Goal: Book appointment/travel/reservation

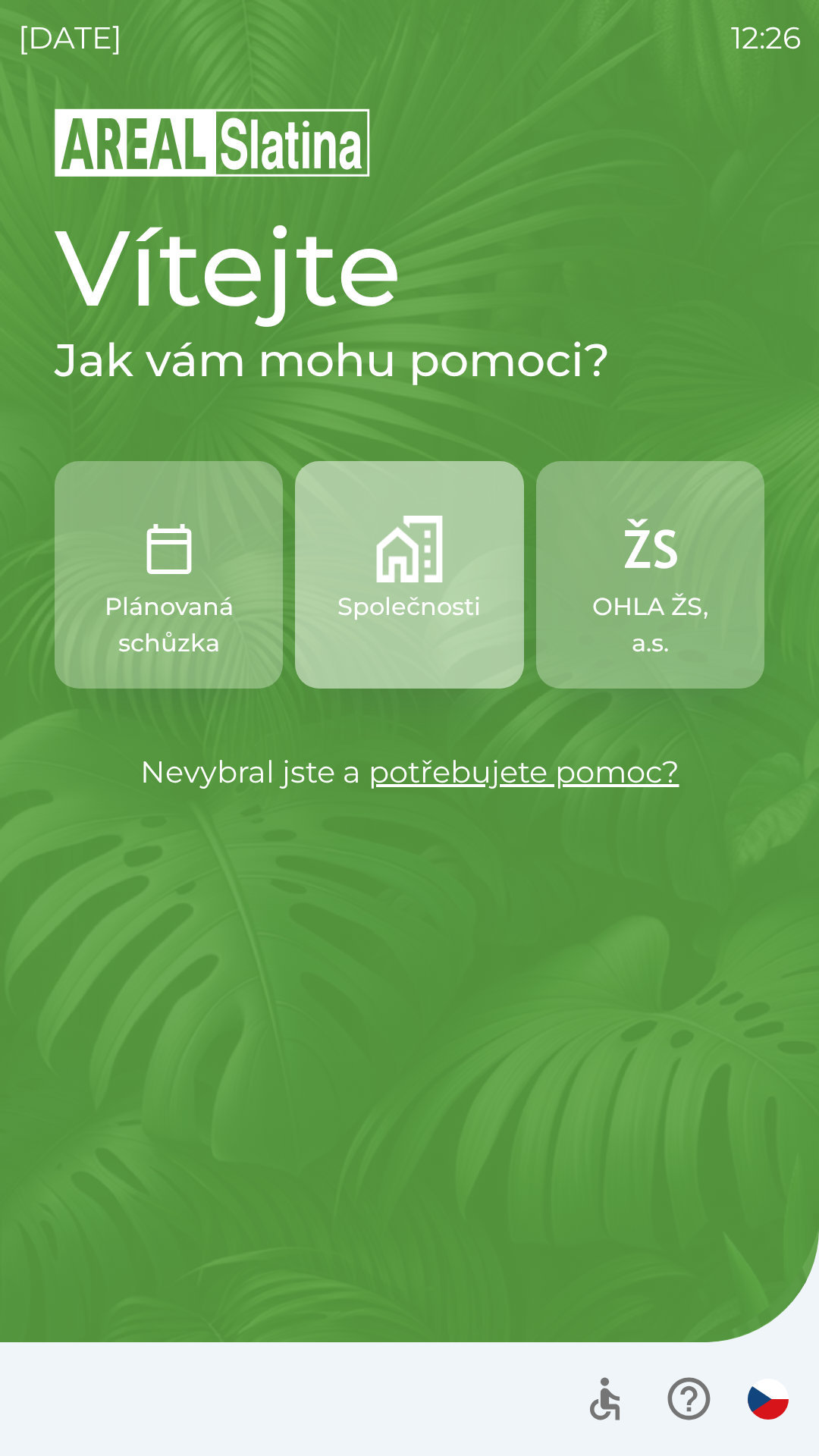
click at [386, 624] on p "Společnosti" at bounding box center [408, 606] width 143 height 36
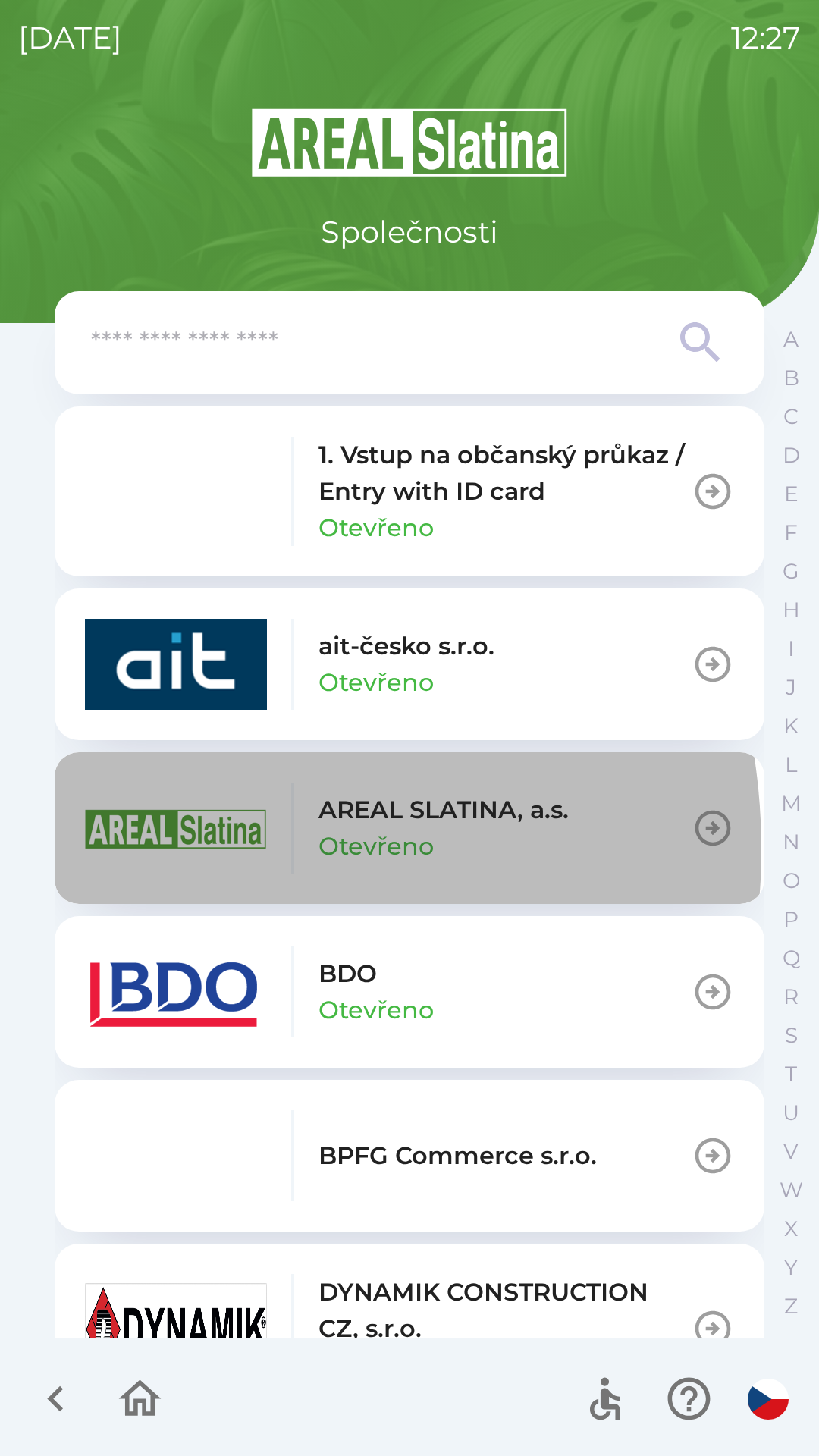
click at [142, 850] on img "button" at bounding box center [176, 827] width 182 height 91
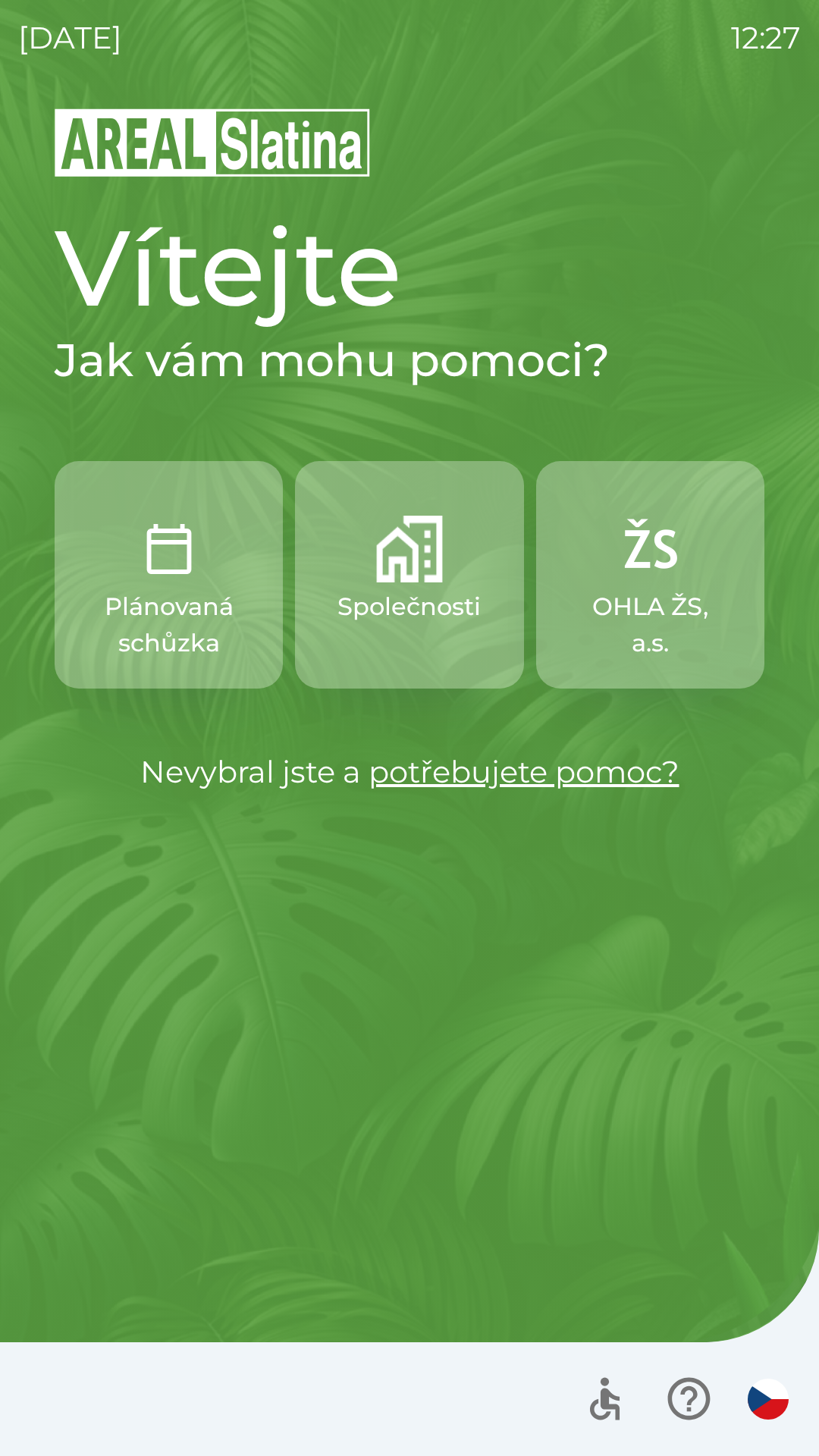
click at [402, 590] on p "Společnosti" at bounding box center [408, 606] width 143 height 36
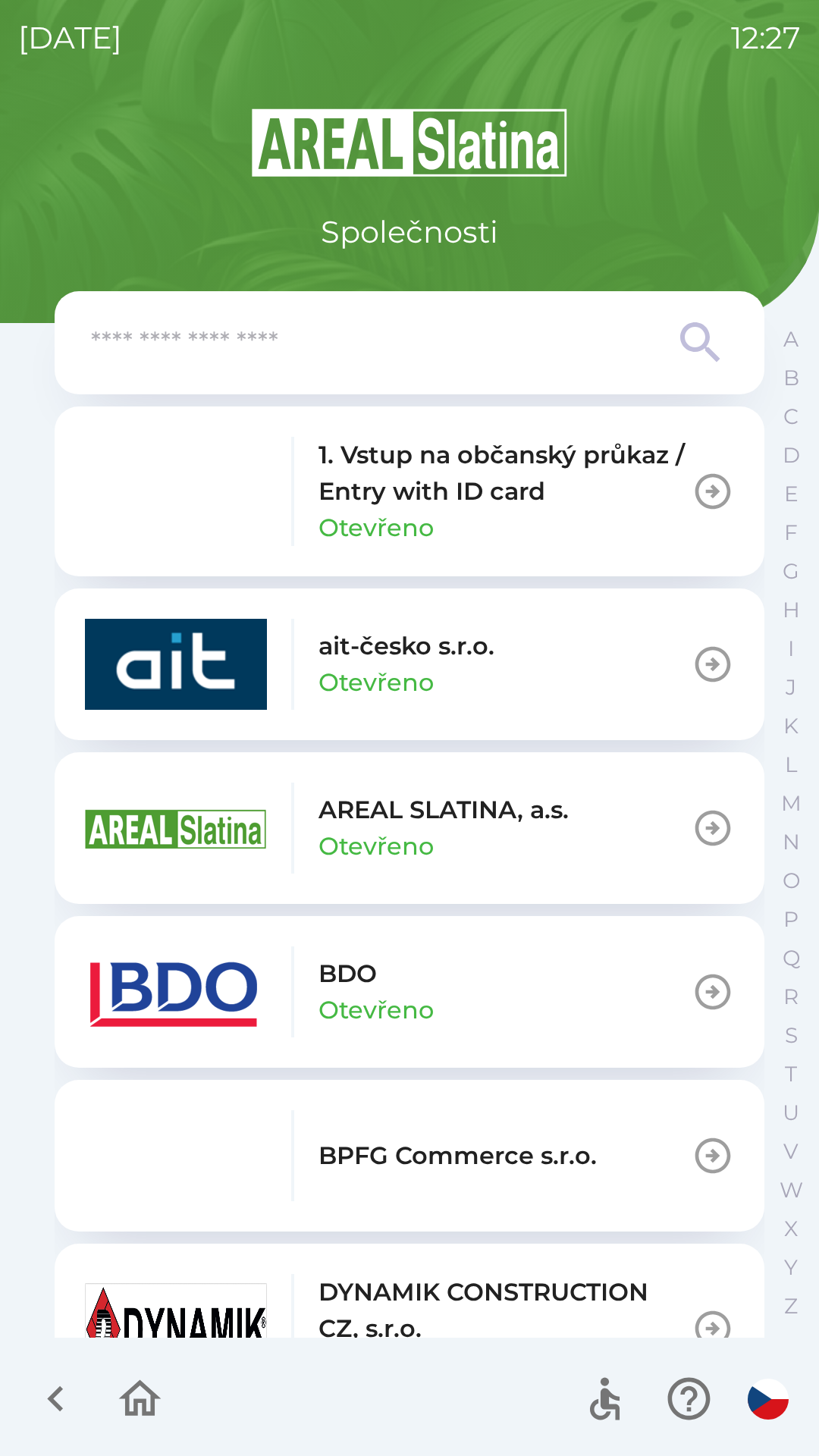
click at [0, 1085] on div "[DATE] 12:27 Společnosti 1. Vstup na občanský průkaz / Entry with ID card Otevř…" at bounding box center [409, 728] width 819 height 1456
click at [14, 912] on div "[DATE] 12:27 Společnosti 1. Vstup na občanský průkaz / Entry with ID card Otevř…" at bounding box center [409, 728] width 819 height 1456
click at [0, 1027] on div "[DATE] 12:27 Společnosti 1. Vstup na občanský průkaz / Entry with ID card Otevř…" at bounding box center [409, 728] width 819 height 1456
click at [220, 825] on img "button" at bounding box center [176, 827] width 182 height 91
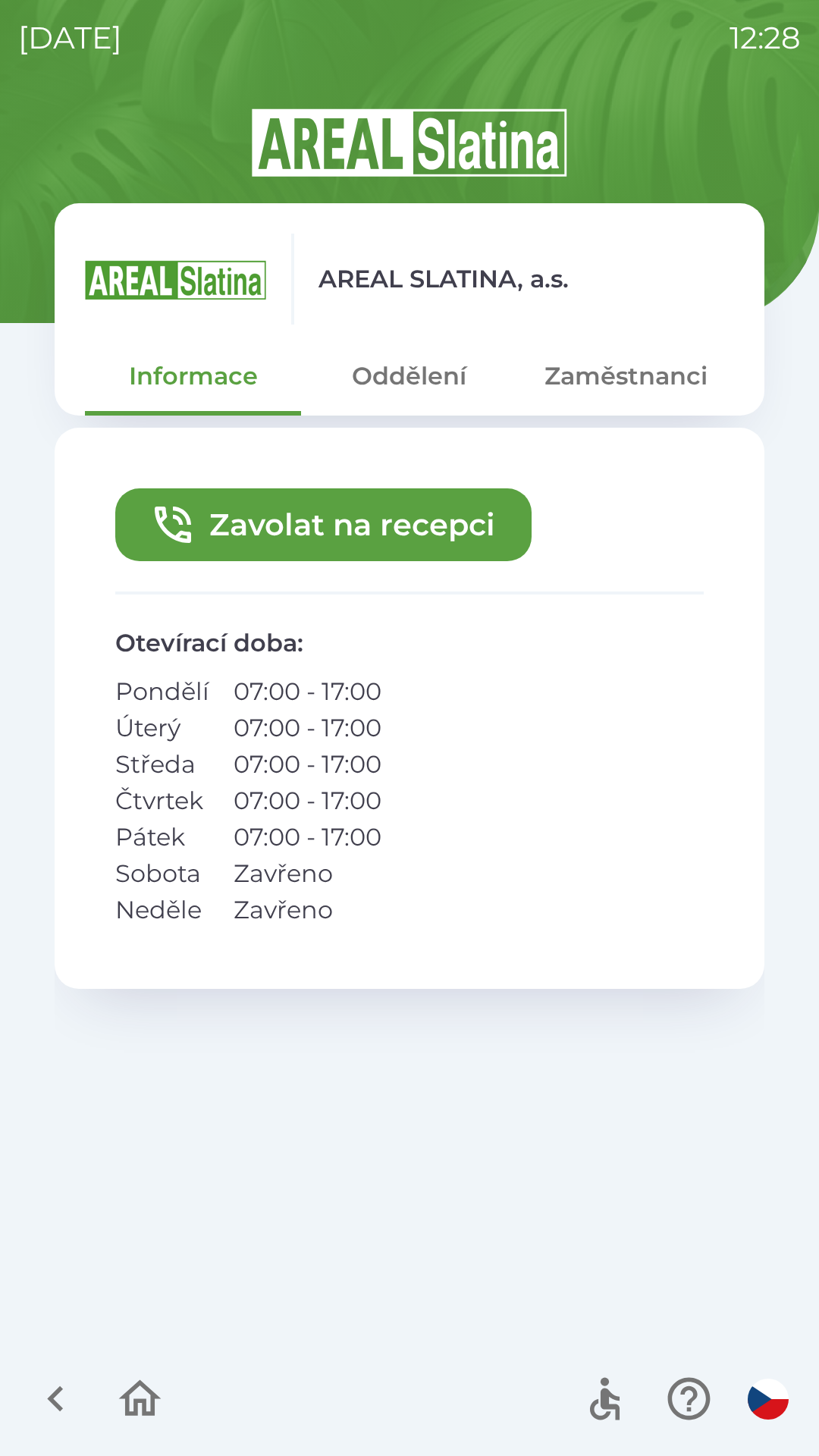
click at [264, 523] on button "Zavolat na recepci" at bounding box center [323, 525] width 417 height 73
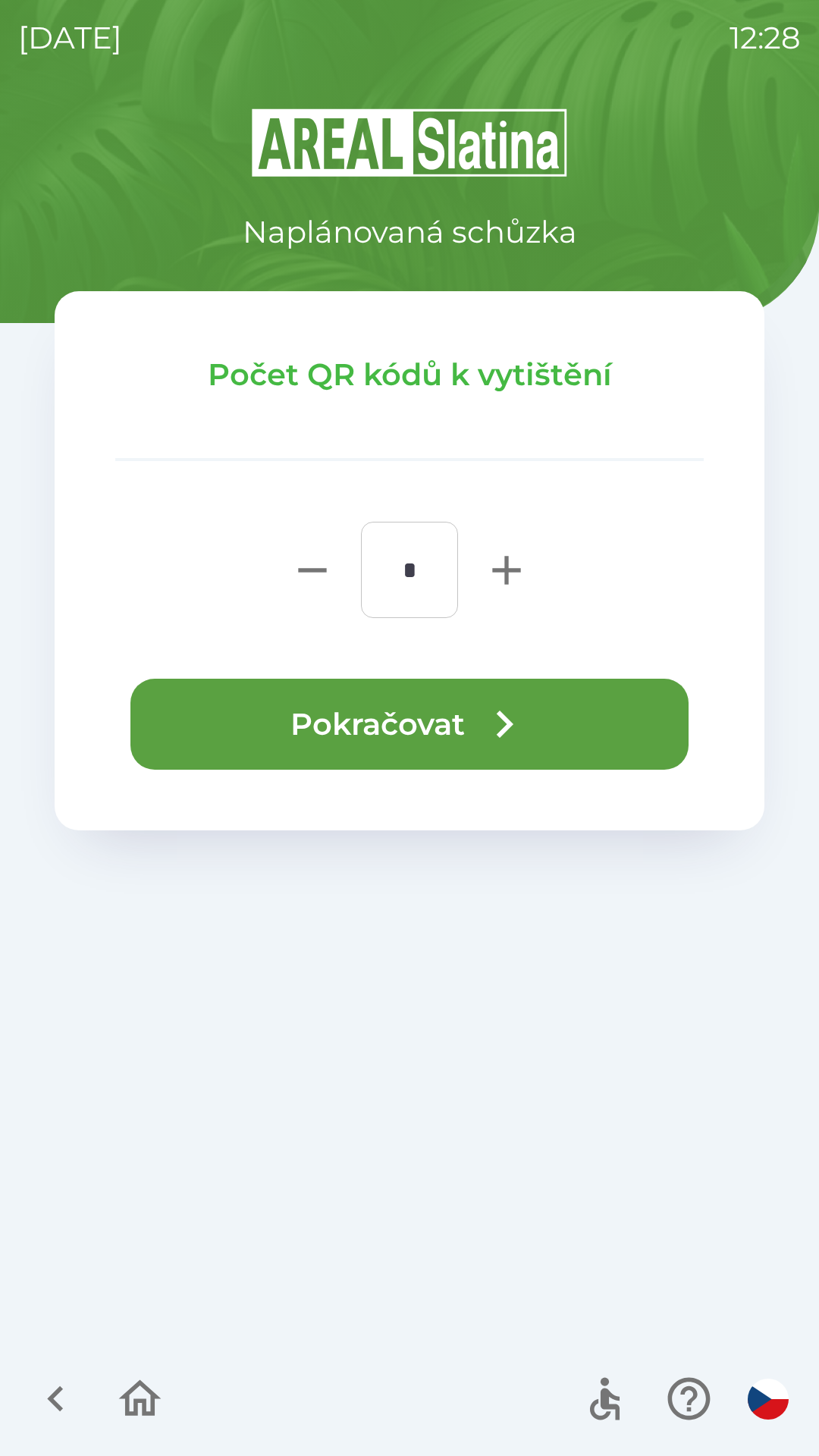
click at [480, 723] on icon "button" at bounding box center [504, 724] width 54 height 54
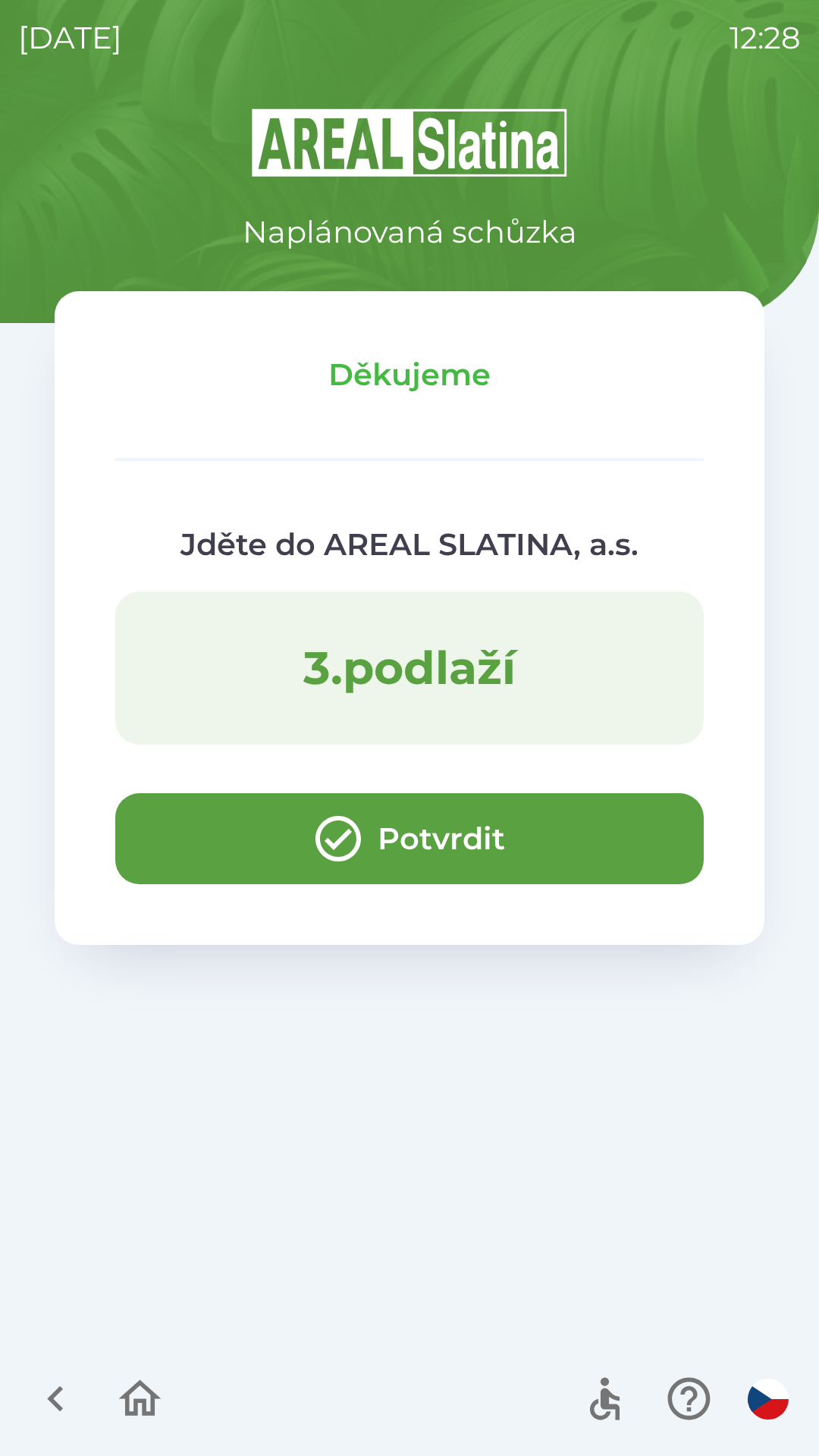
click at [333, 848] on icon "button" at bounding box center [338, 839] width 46 height 46
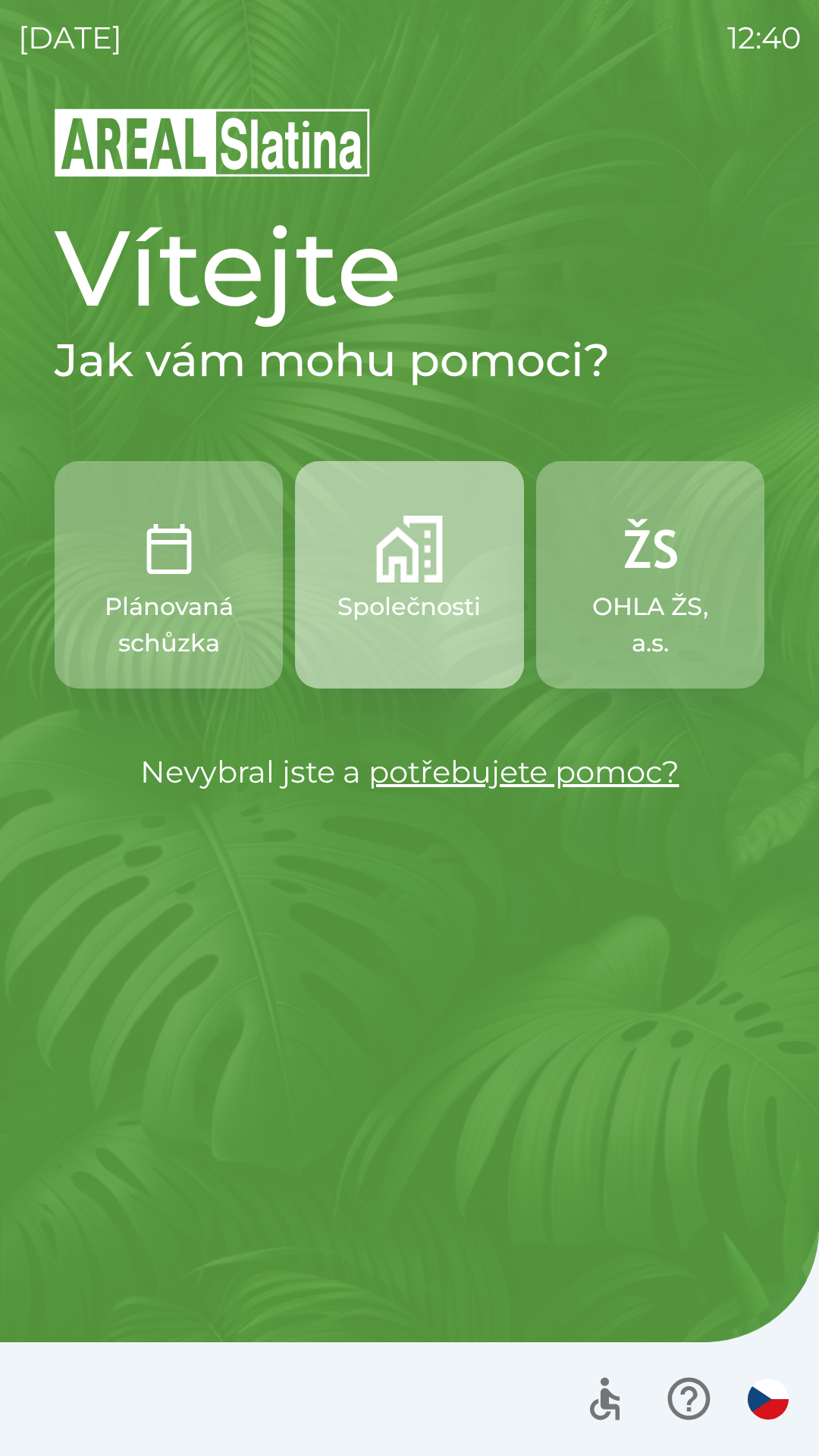
click at [411, 591] on p "Společnosti" at bounding box center [408, 606] width 143 height 36
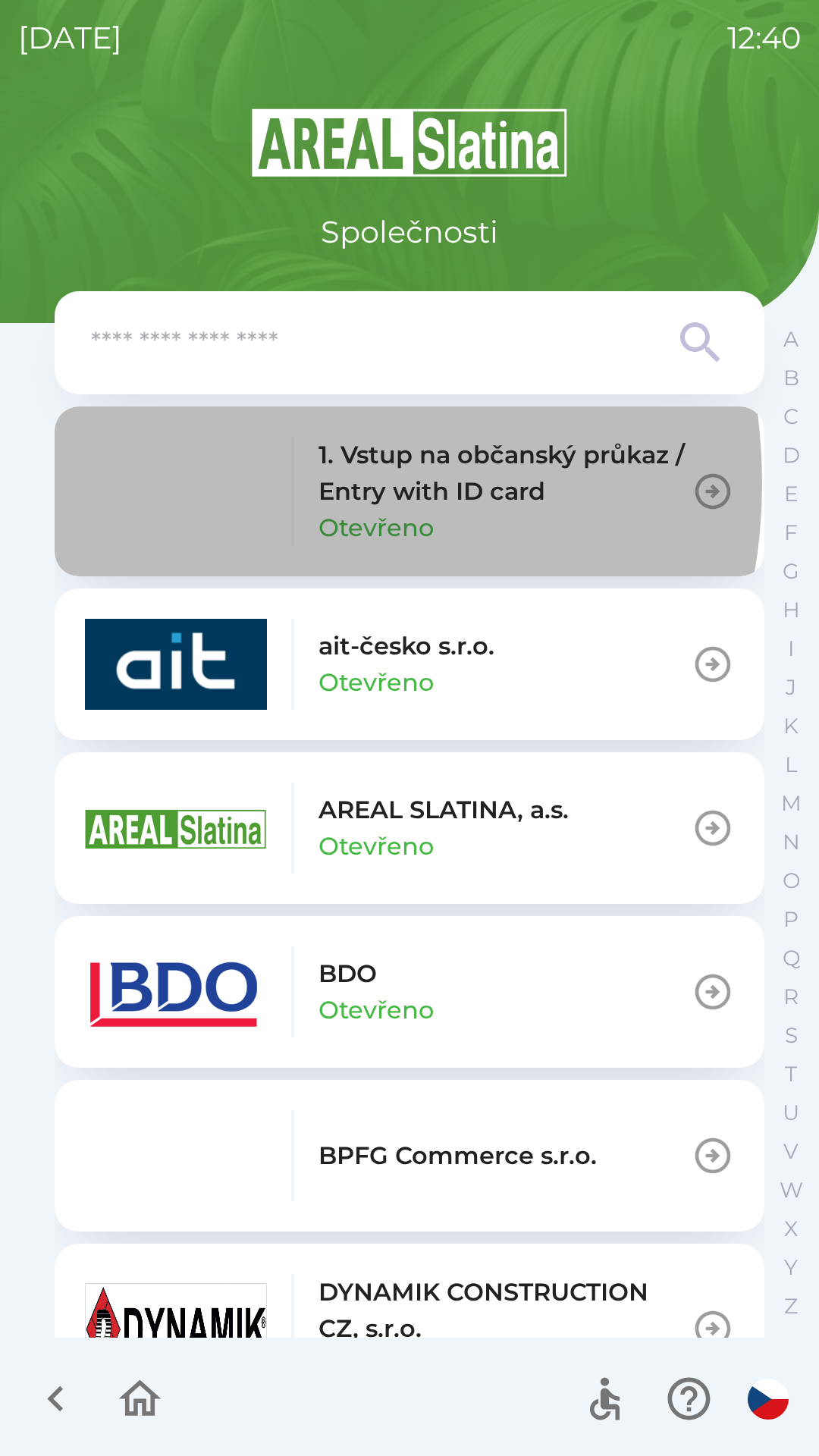
click at [232, 483] on img "button" at bounding box center [176, 490] width 182 height 91
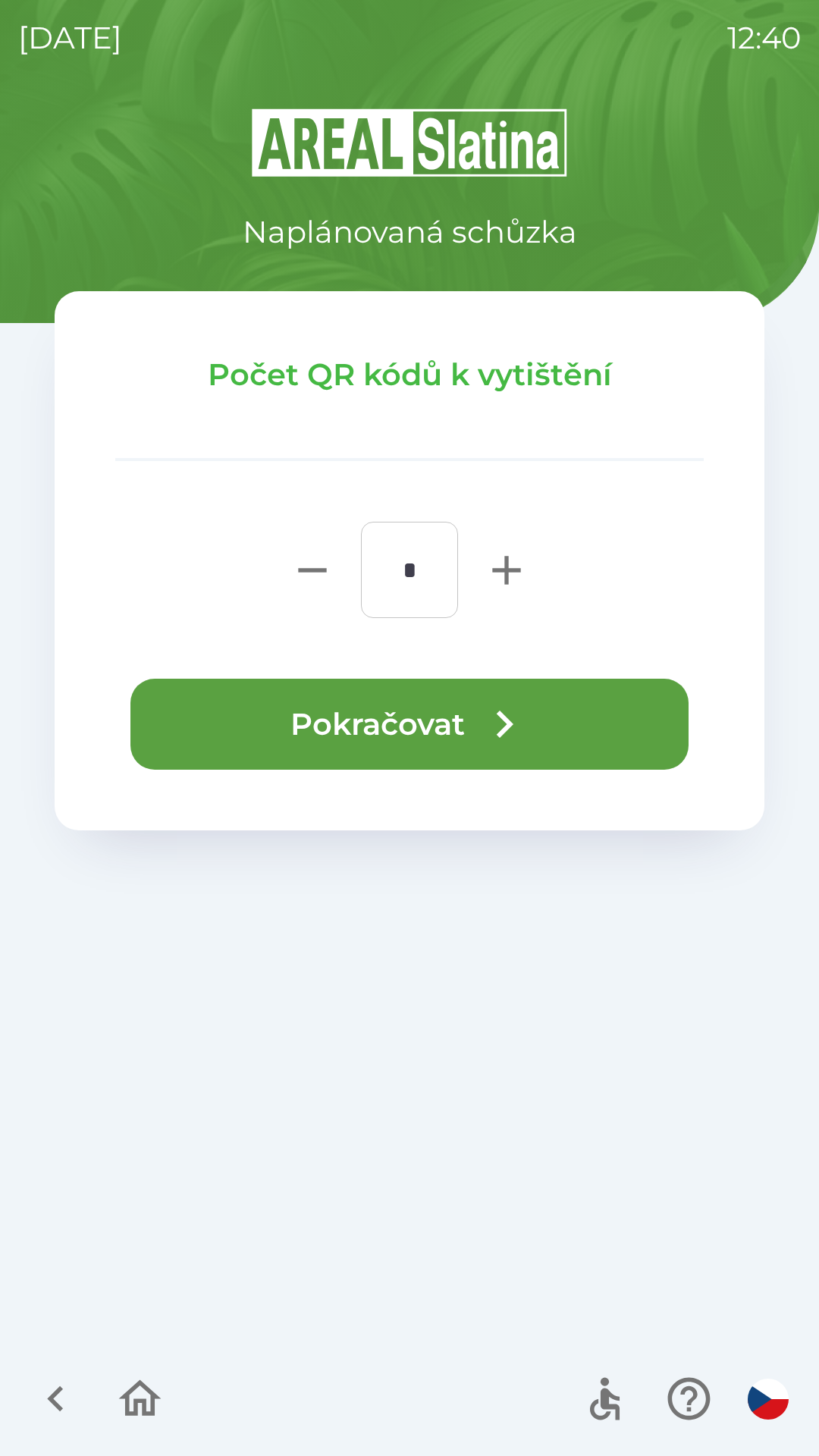
click at [383, 740] on button "Pokračovat" at bounding box center [410, 724] width 558 height 91
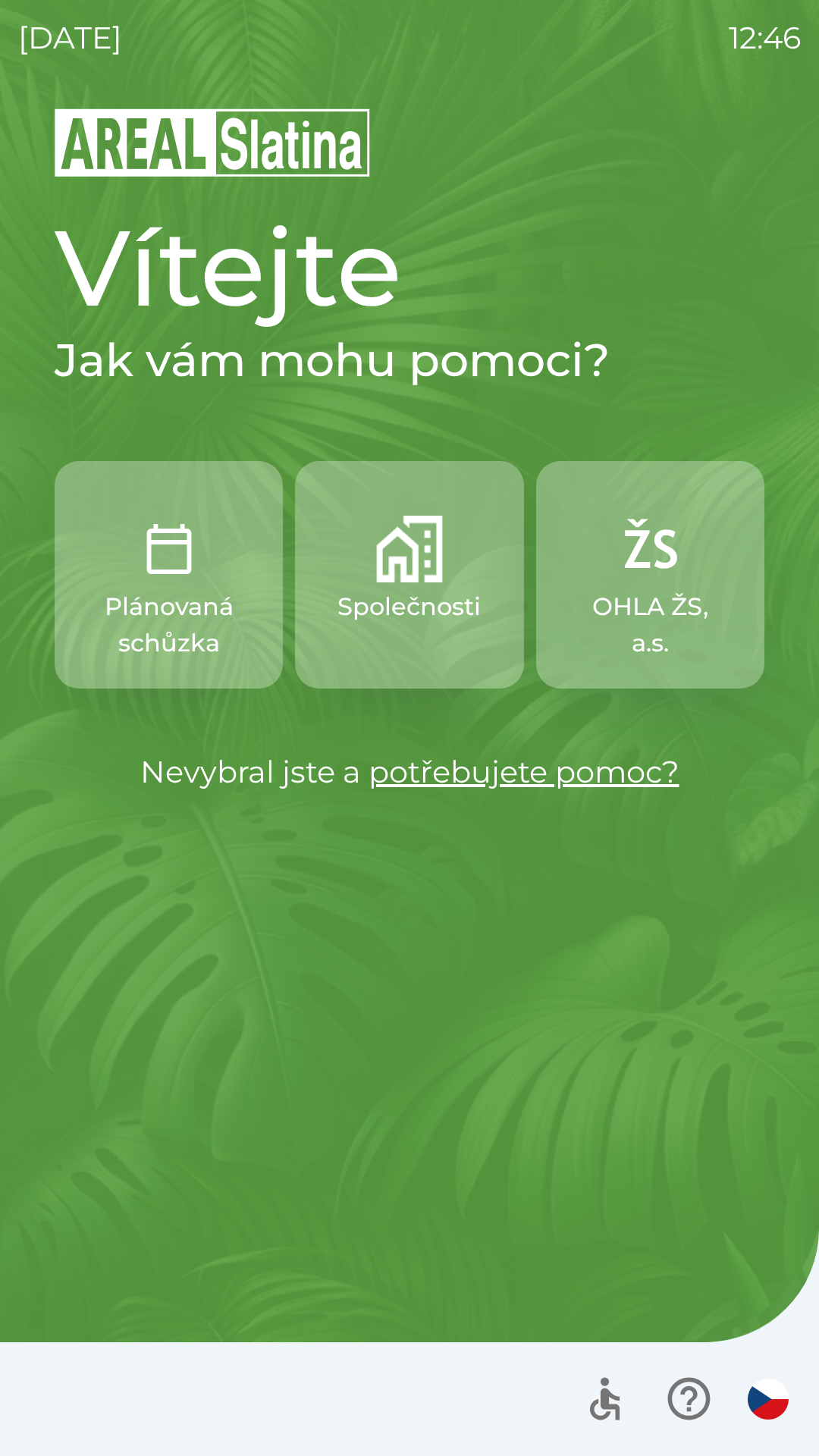
click at [401, 591] on p "Společnosti" at bounding box center [408, 606] width 143 height 36
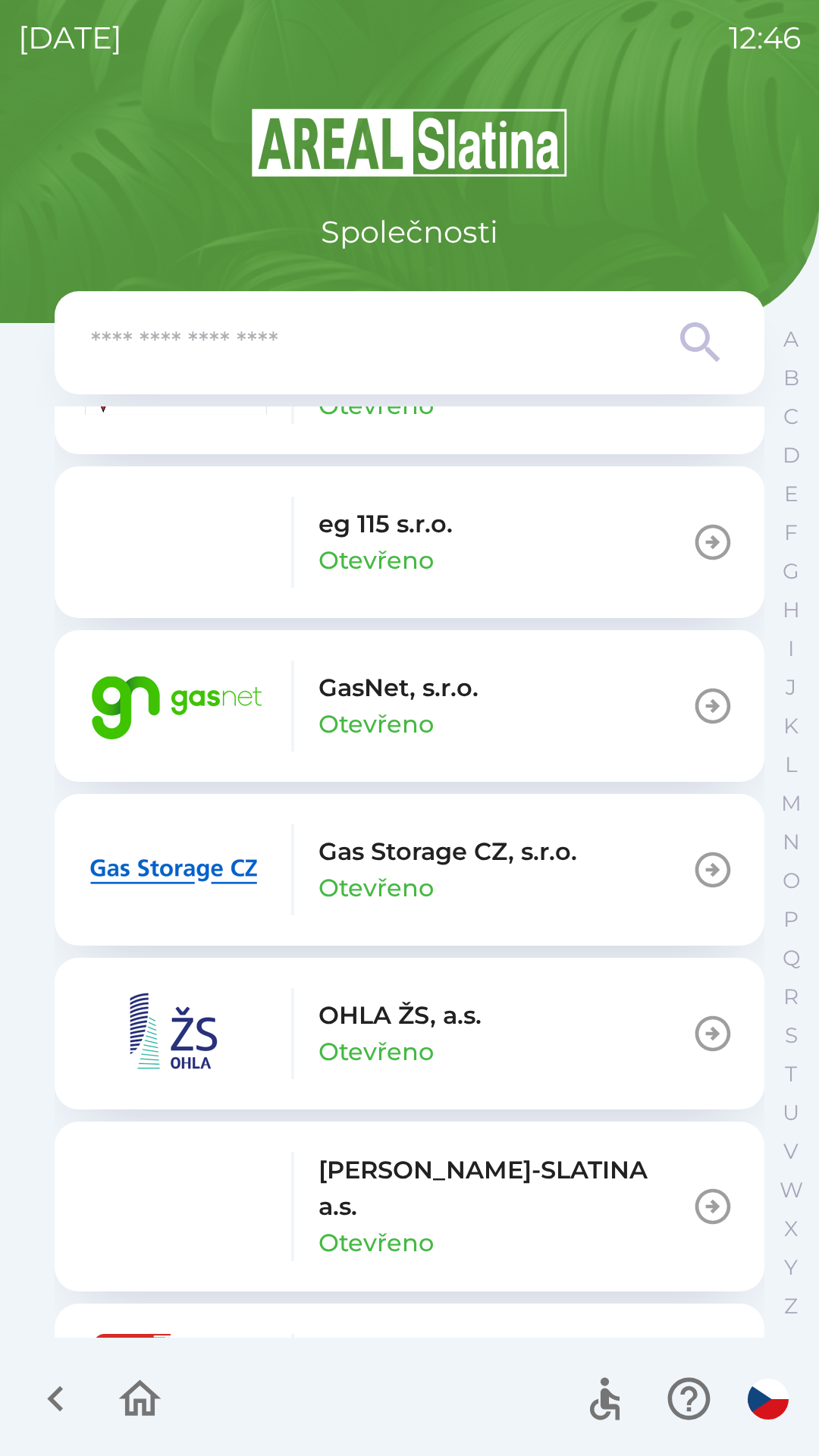
scroll to position [1025, 0]
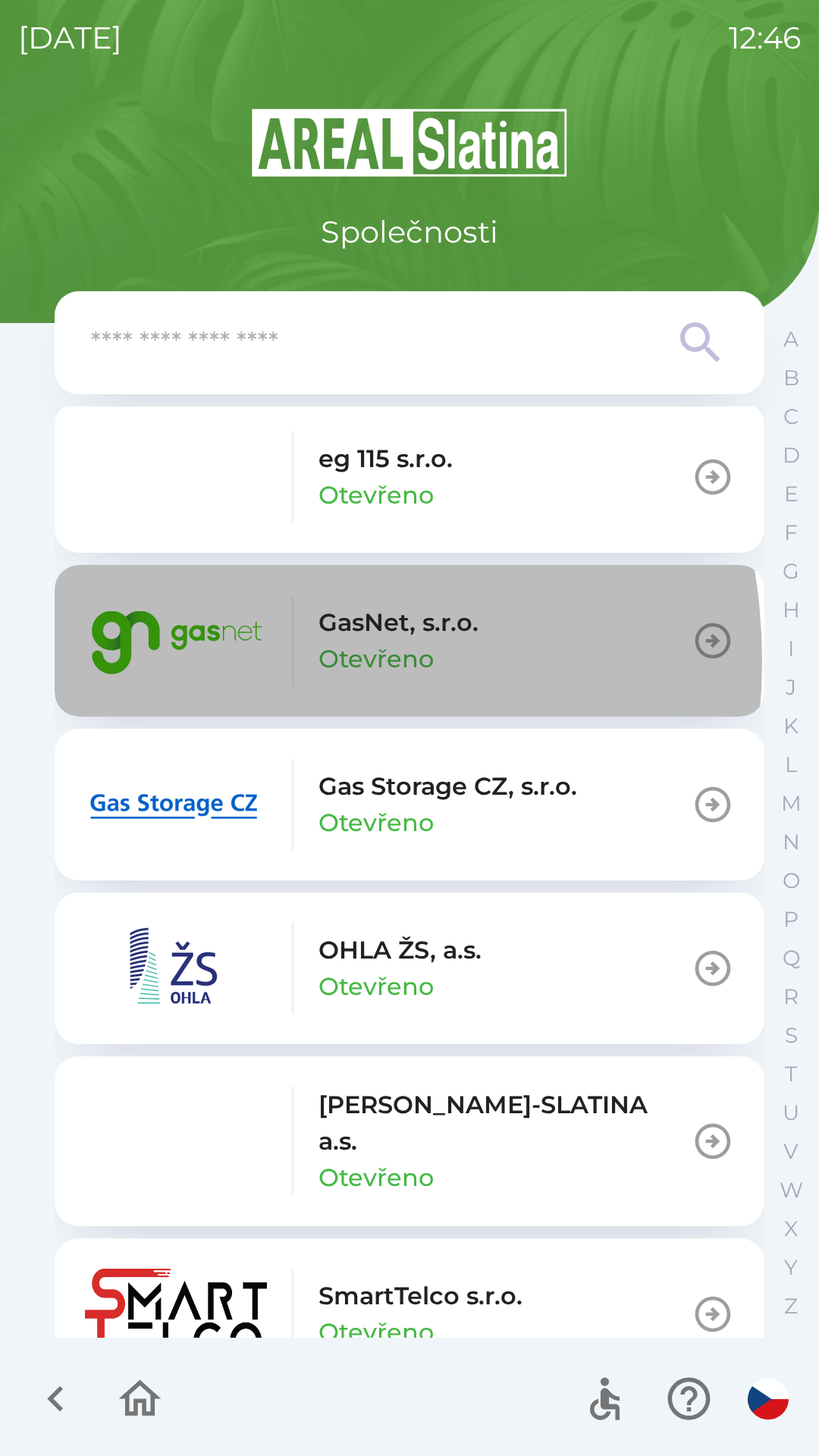
click at [203, 661] on img "button" at bounding box center [176, 640] width 182 height 91
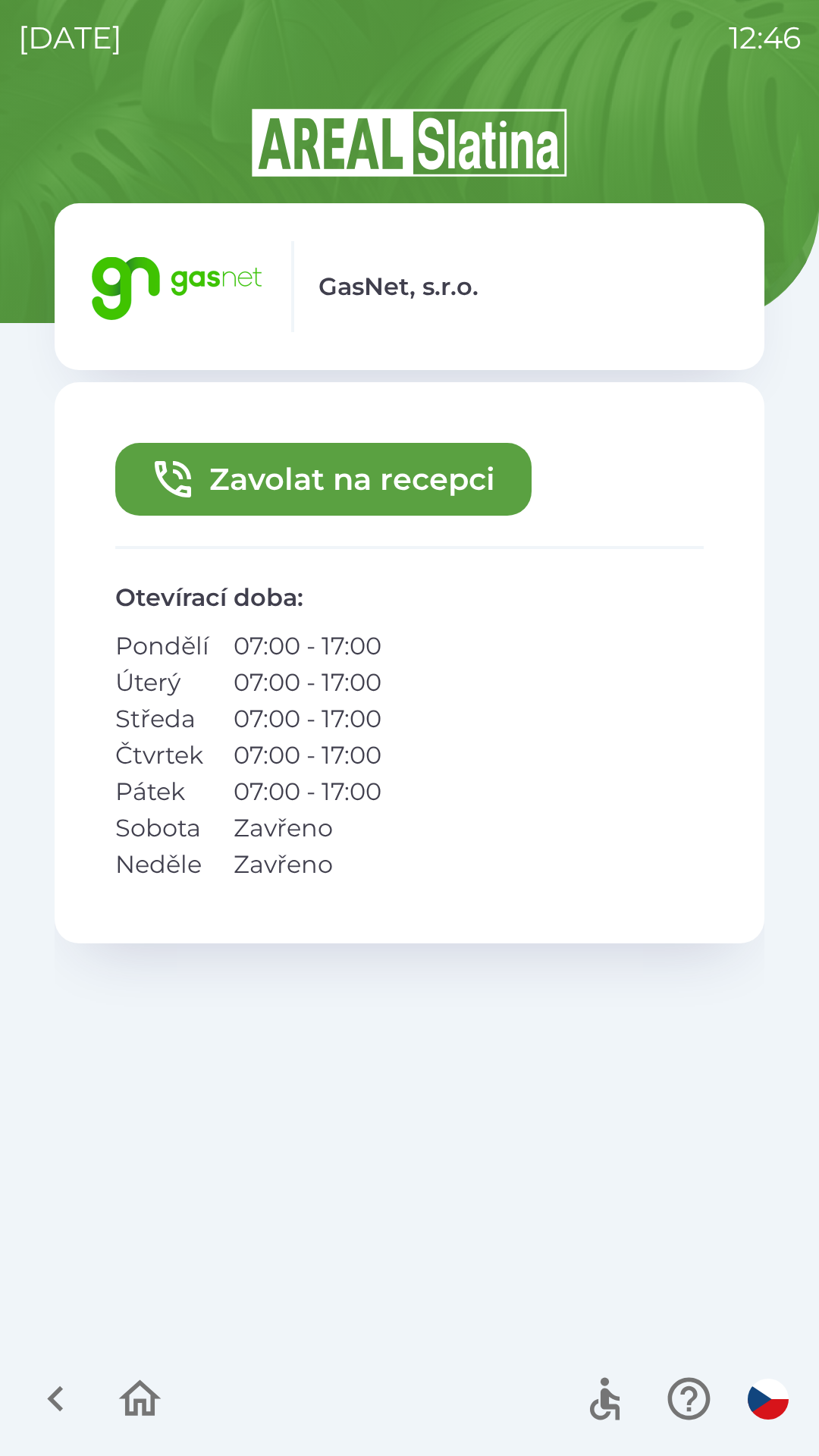
click at [289, 482] on button "Zavolat na recepci" at bounding box center [323, 479] width 417 height 73
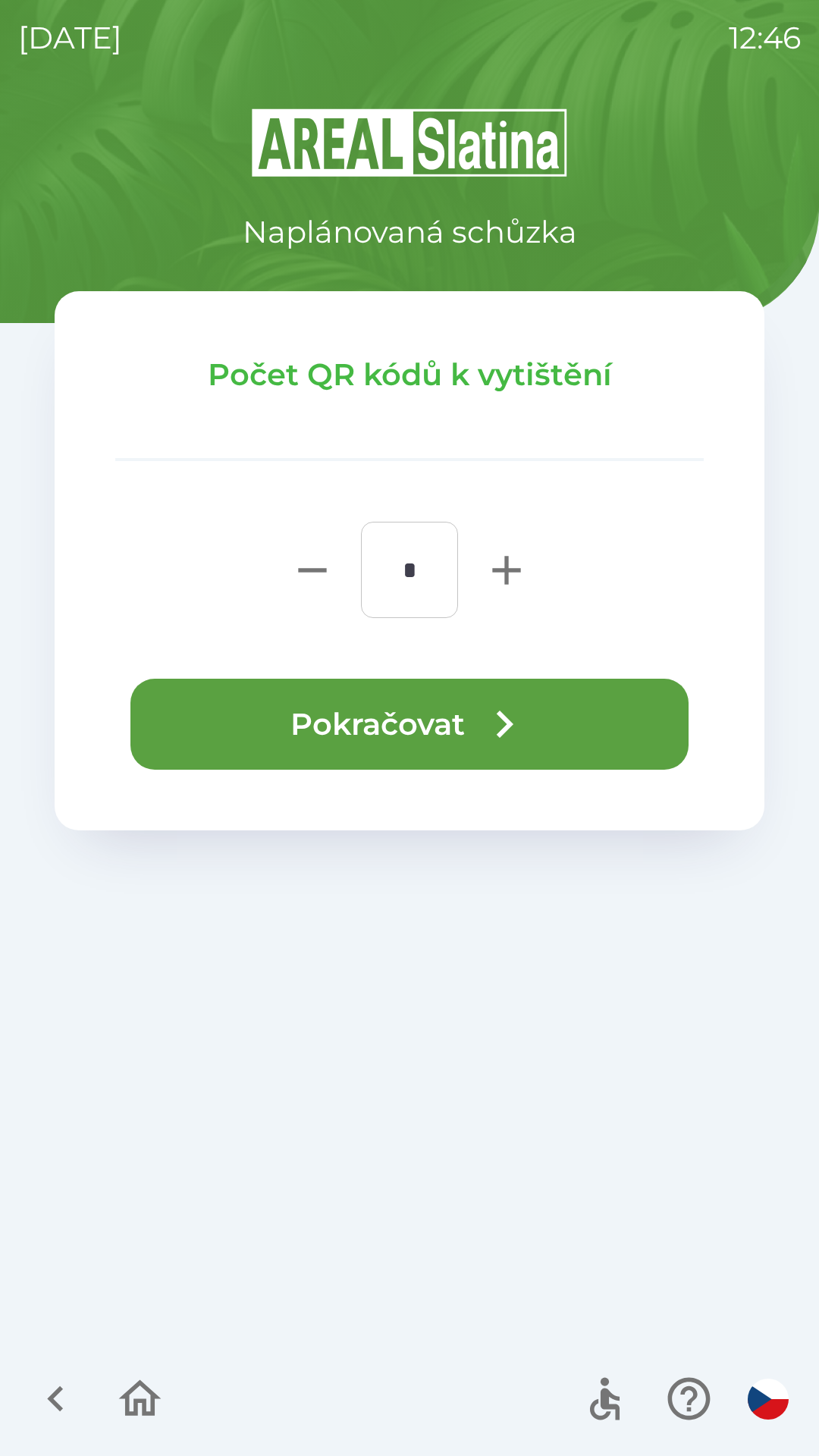
click at [424, 716] on button "Pokračovat" at bounding box center [410, 724] width 558 height 91
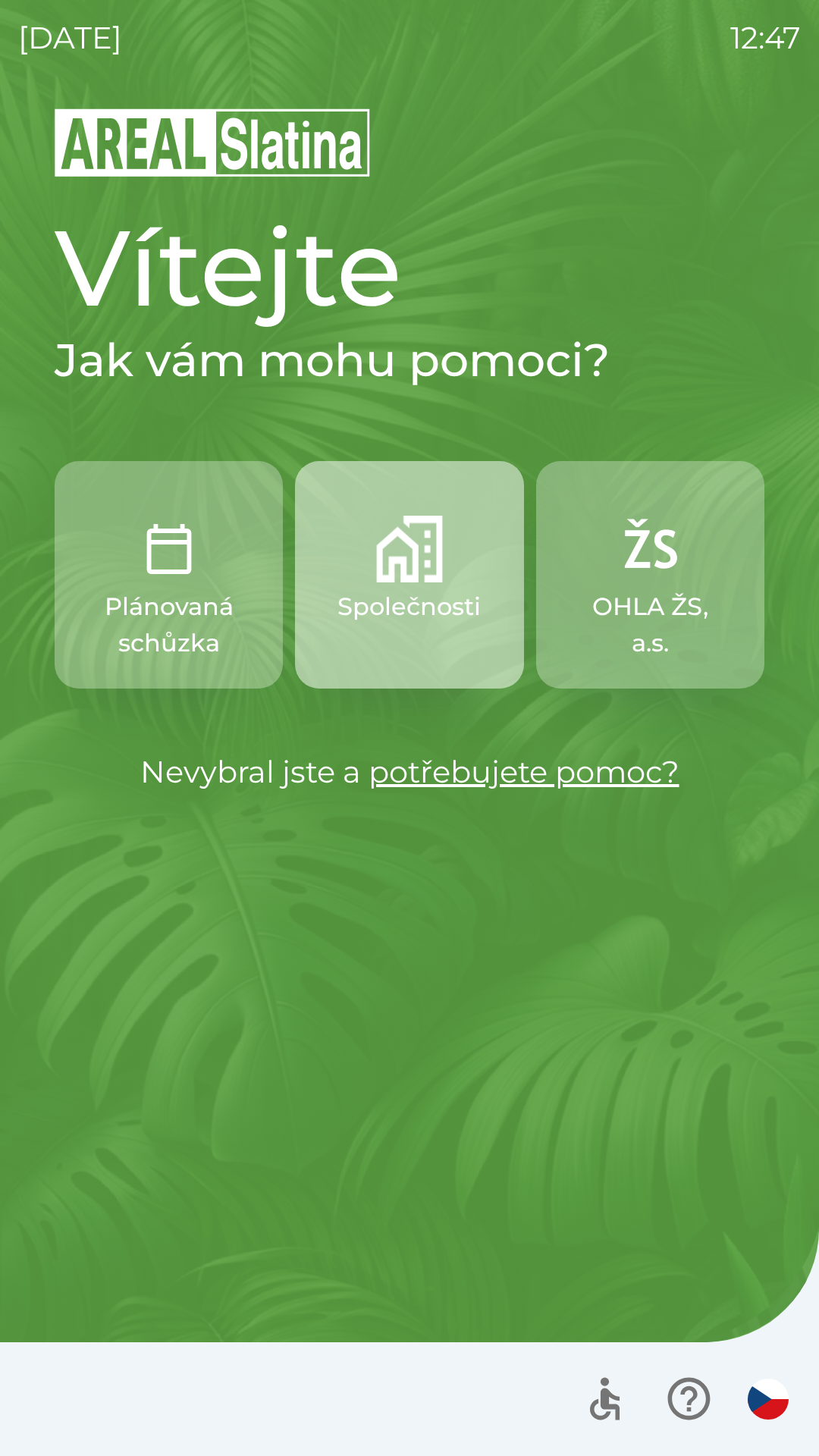
click at [381, 583] on button "Společnosti" at bounding box center [409, 575] width 228 height 228
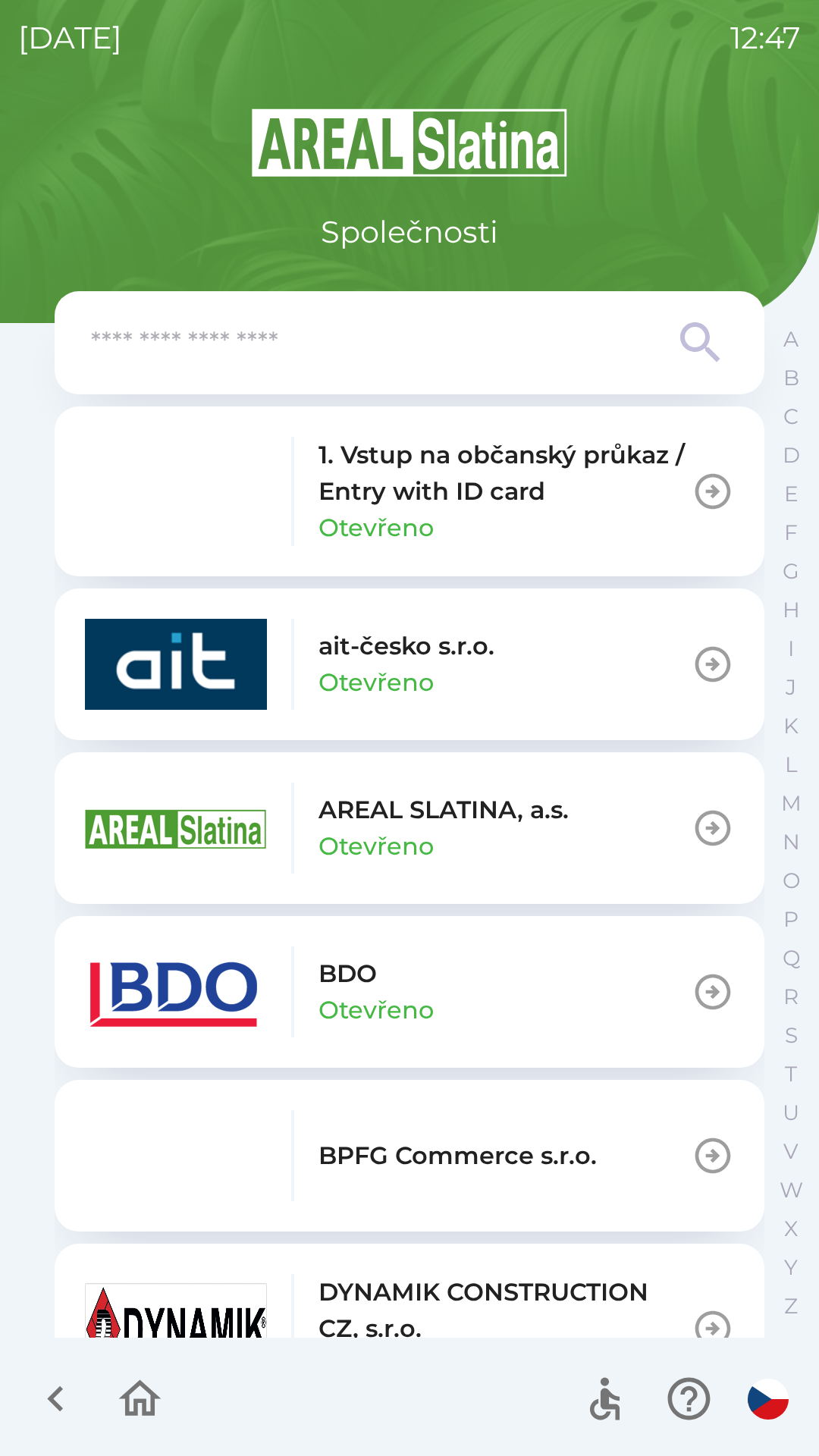
click at [199, 990] on img "button" at bounding box center [176, 991] width 182 height 91
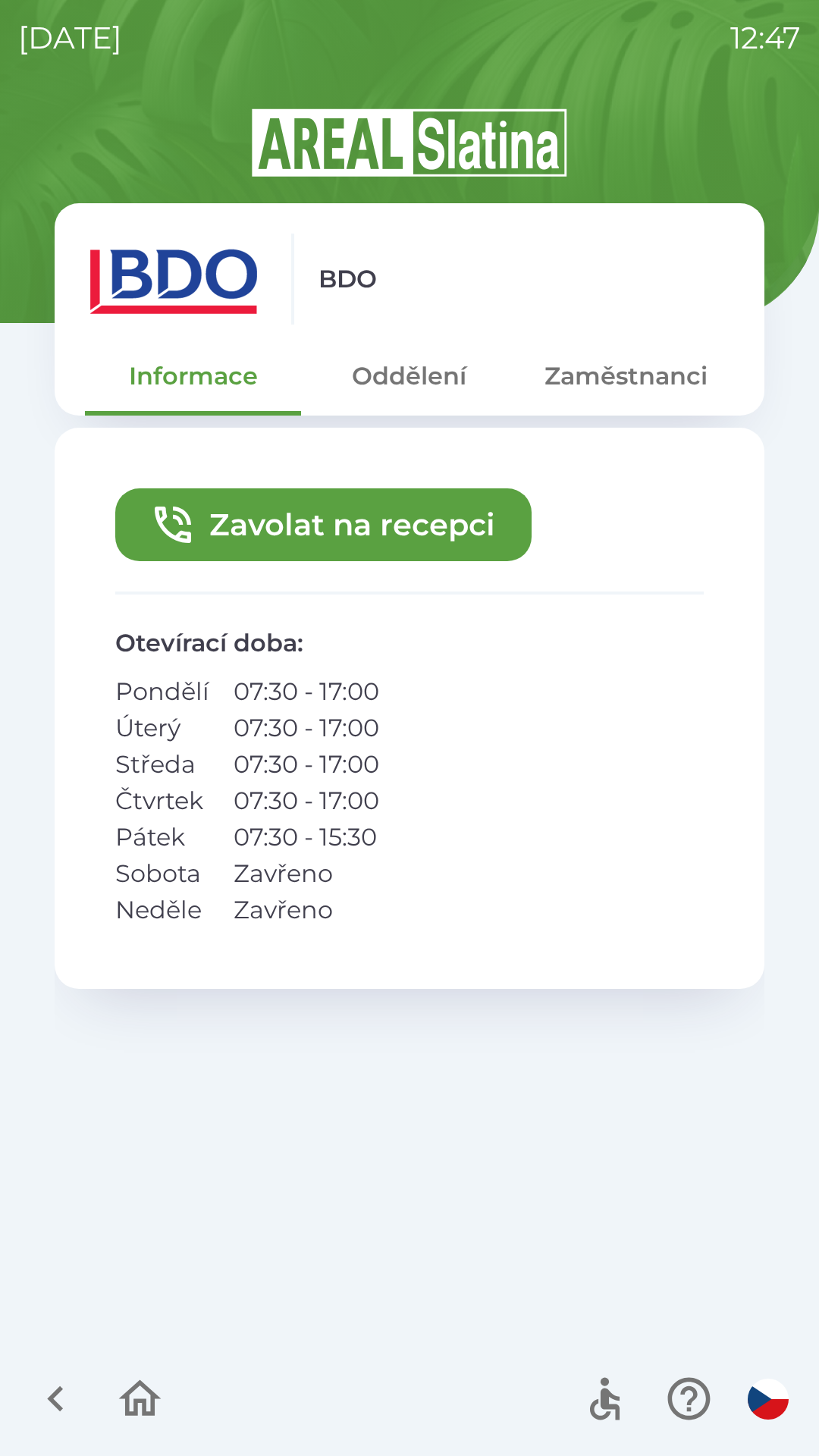
click at [257, 546] on button "Zavolat na recepci" at bounding box center [323, 525] width 417 height 73
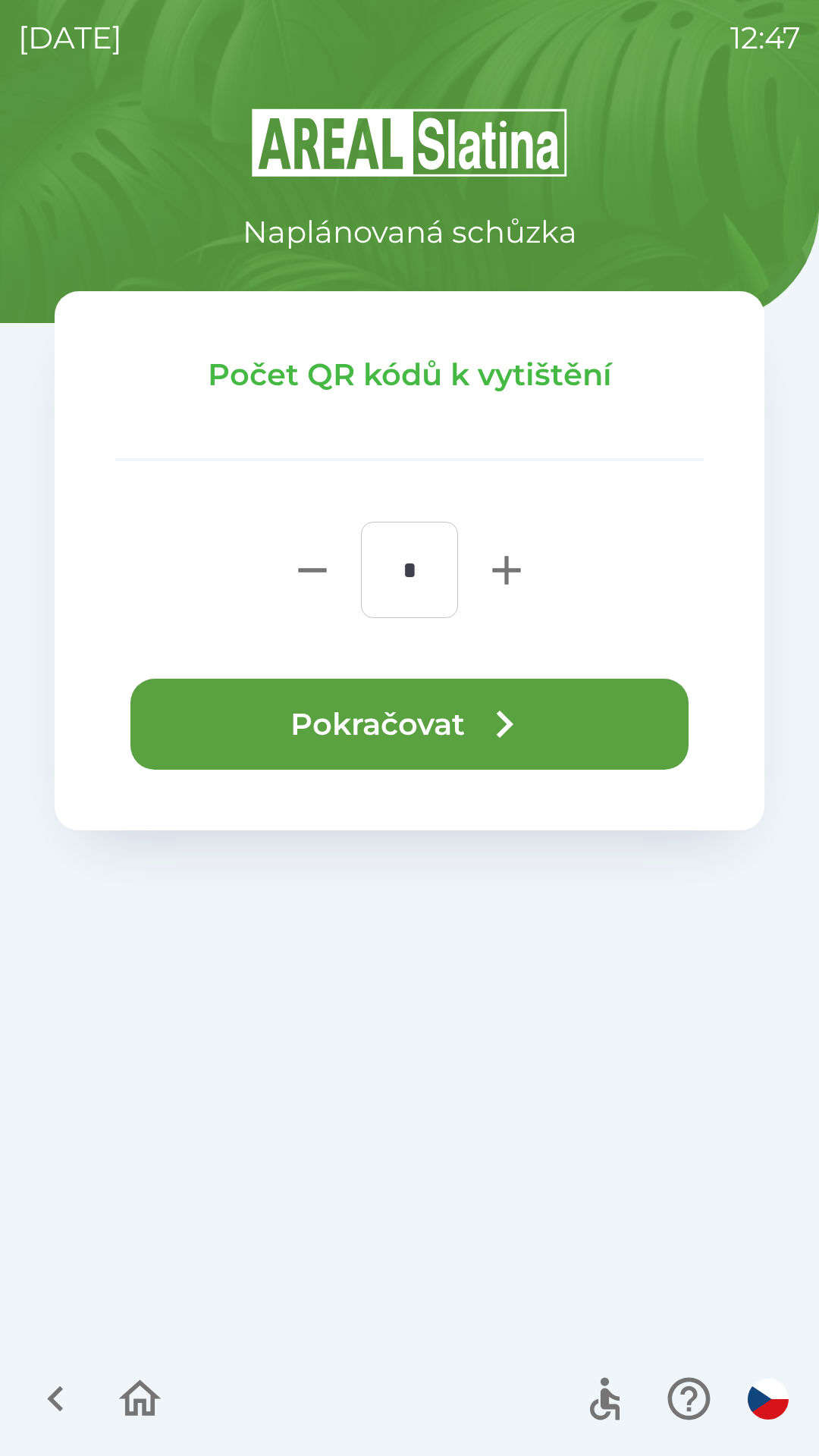
click at [279, 730] on button "Pokračovat" at bounding box center [410, 724] width 558 height 91
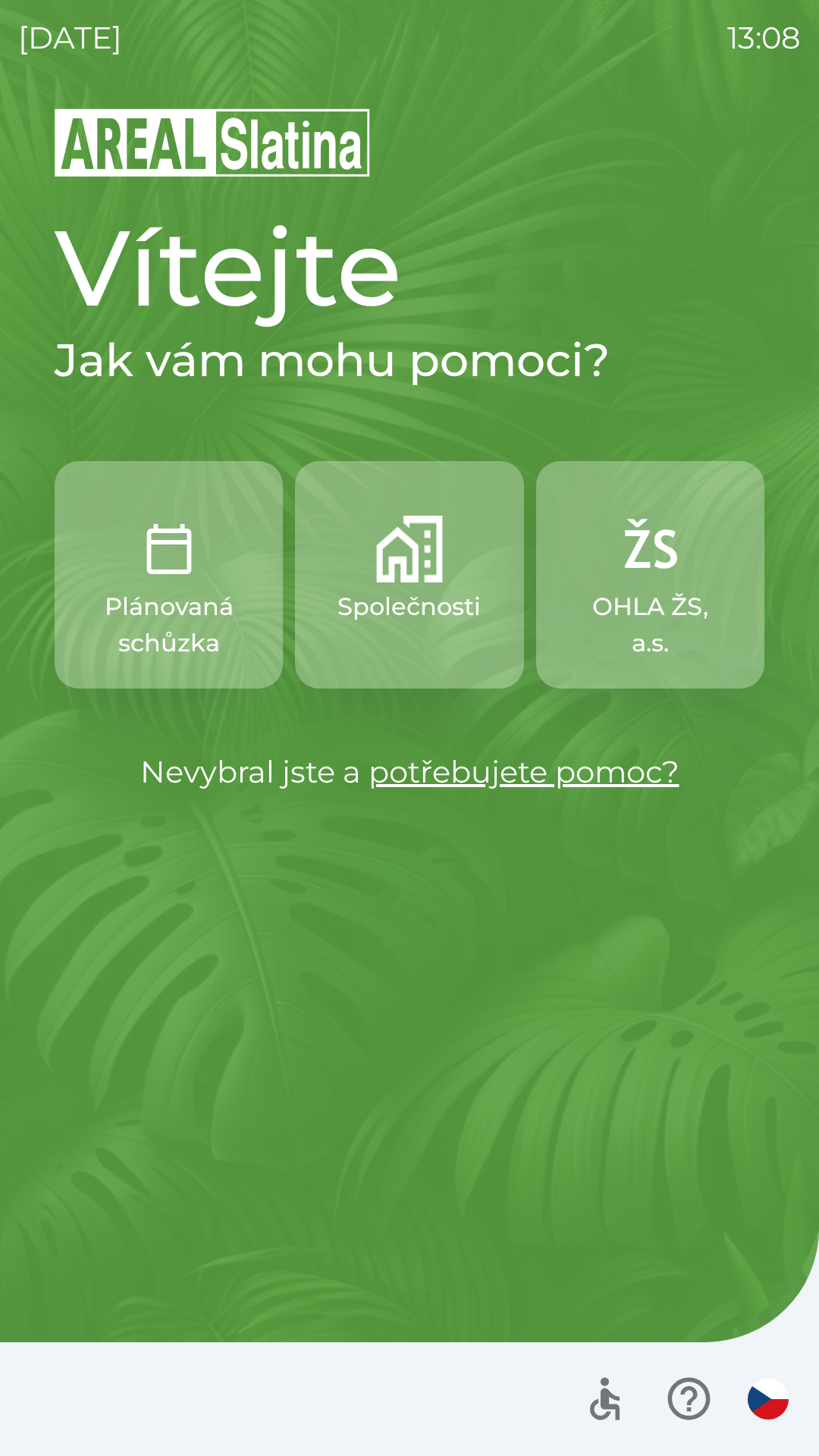
click at [398, 600] on p "Společnosti" at bounding box center [408, 606] width 143 height 36
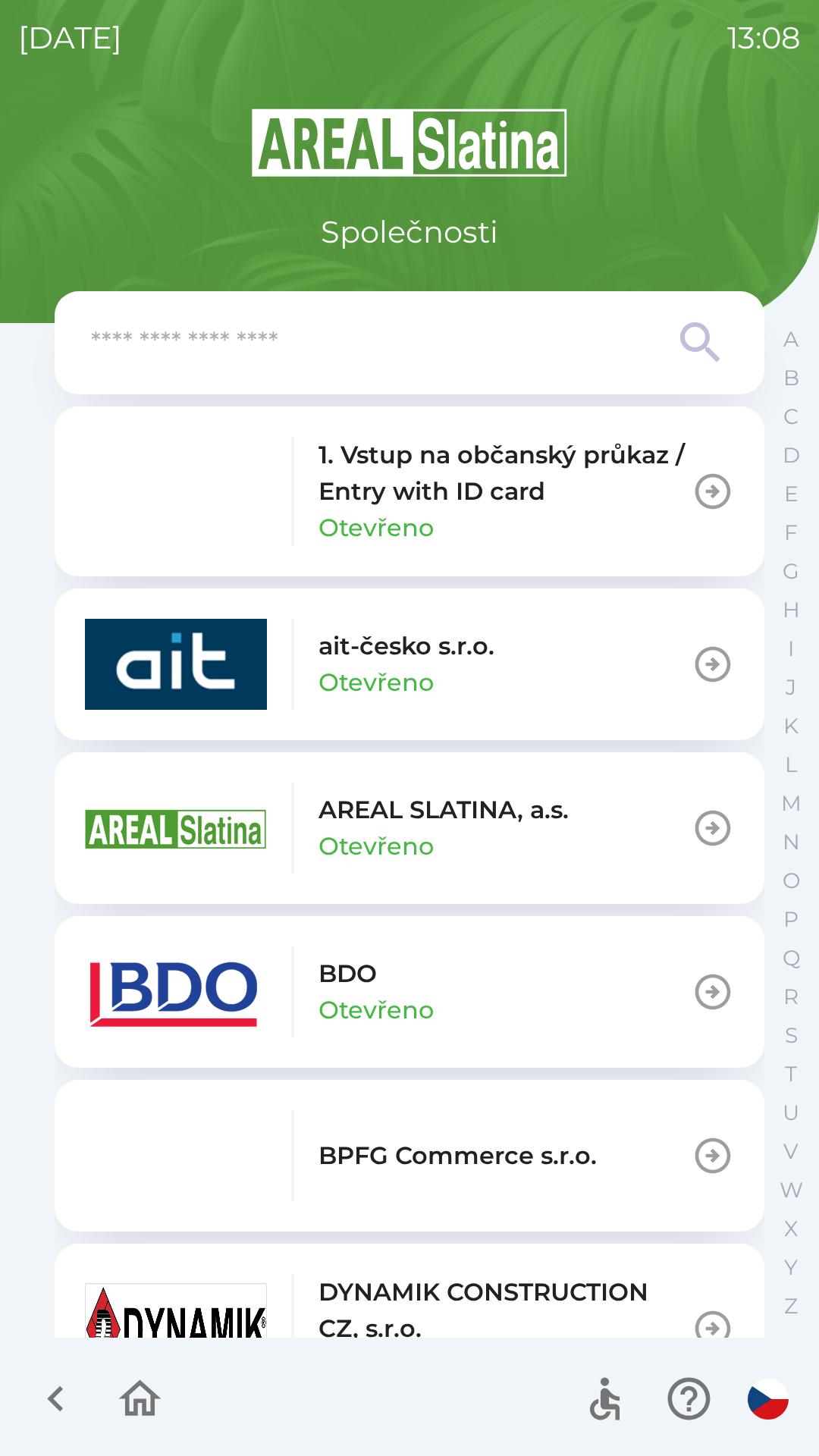
click at [341, 329] on input "text" at bounding box center [378, 343] width 576 height 42
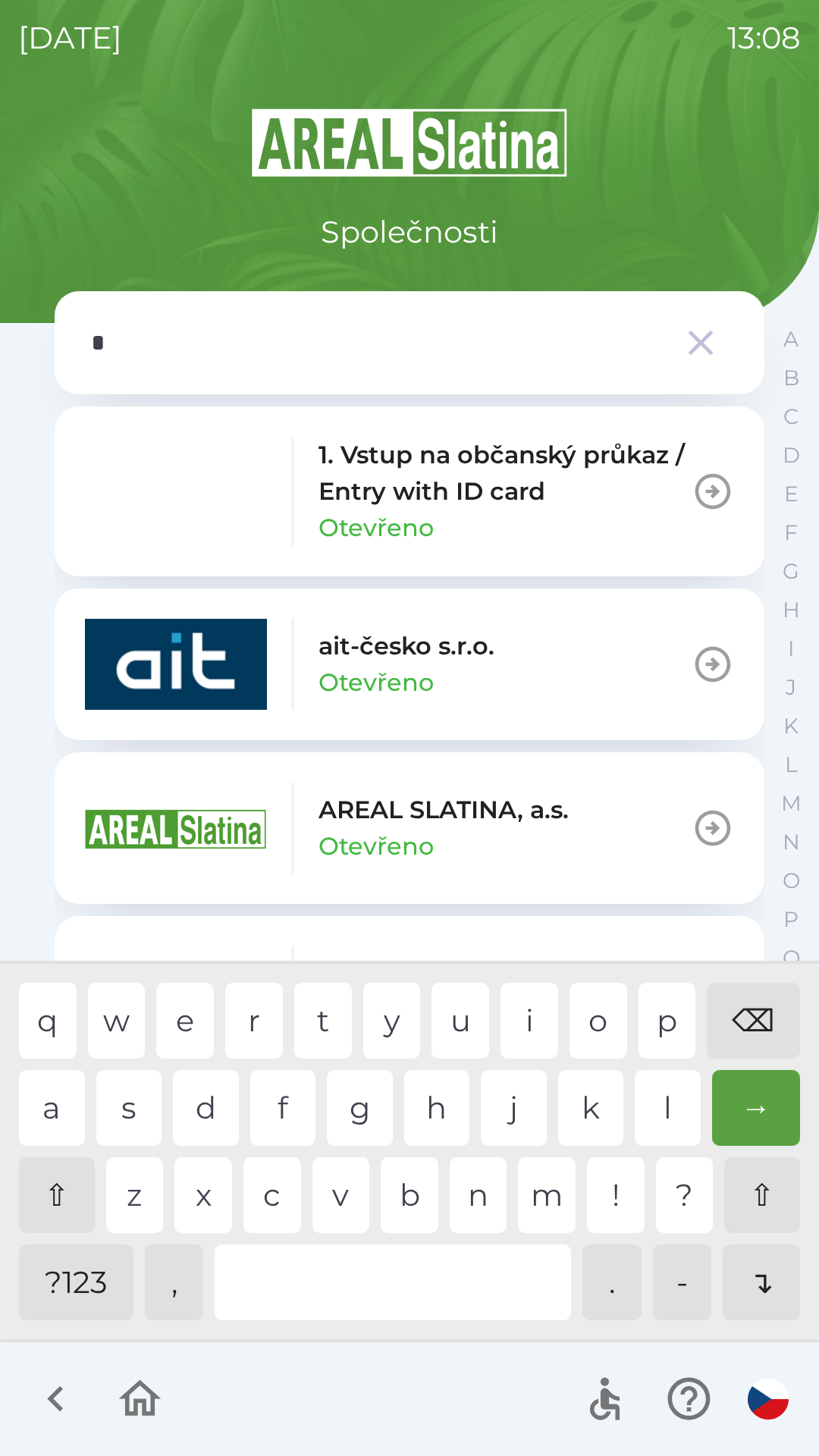
click at [120, 1095] on div "s" at bounding box center [129, 1108] width 66 height 76
type input "**"
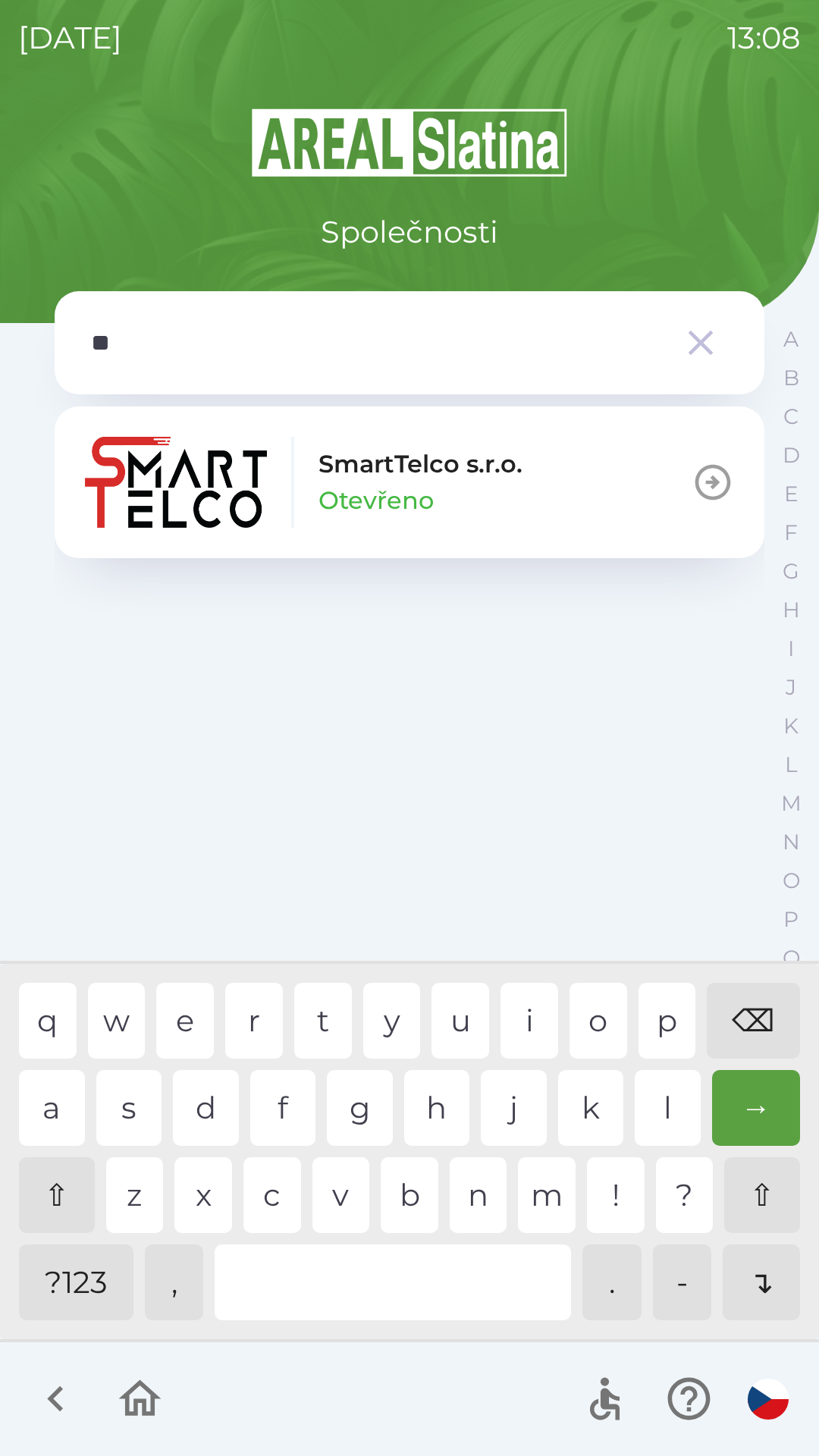
click at [549, 1202] on div "m" at bounding box center [547, 1194] width 58 height 76
click at [428, 482] on p "Otevřeno" at bounding box center [375, 500] width 115 height 36
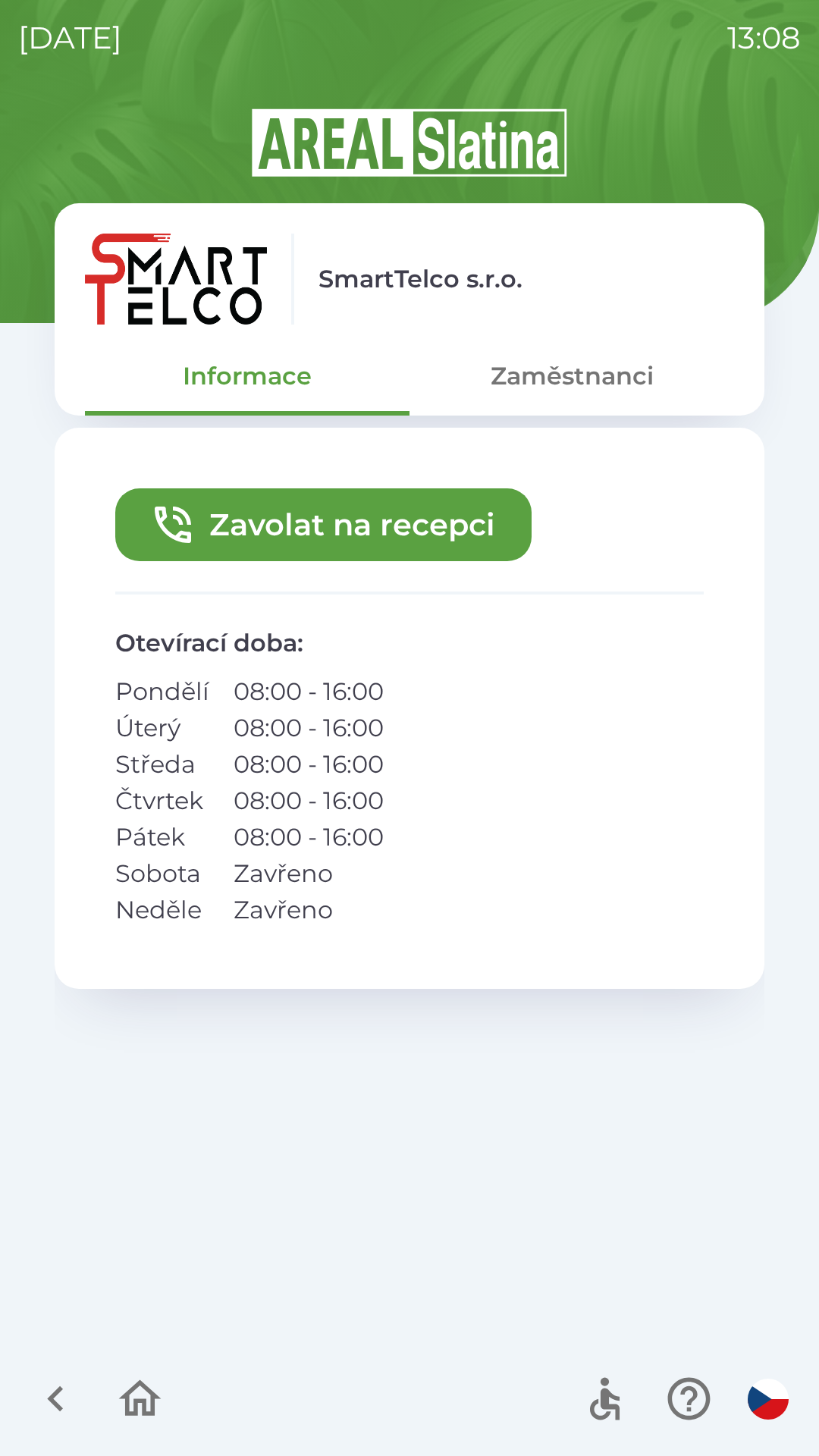
click at [386, 523] on button "Zavolat na recepci" at bounding box center [323, 525] width 417 height 73
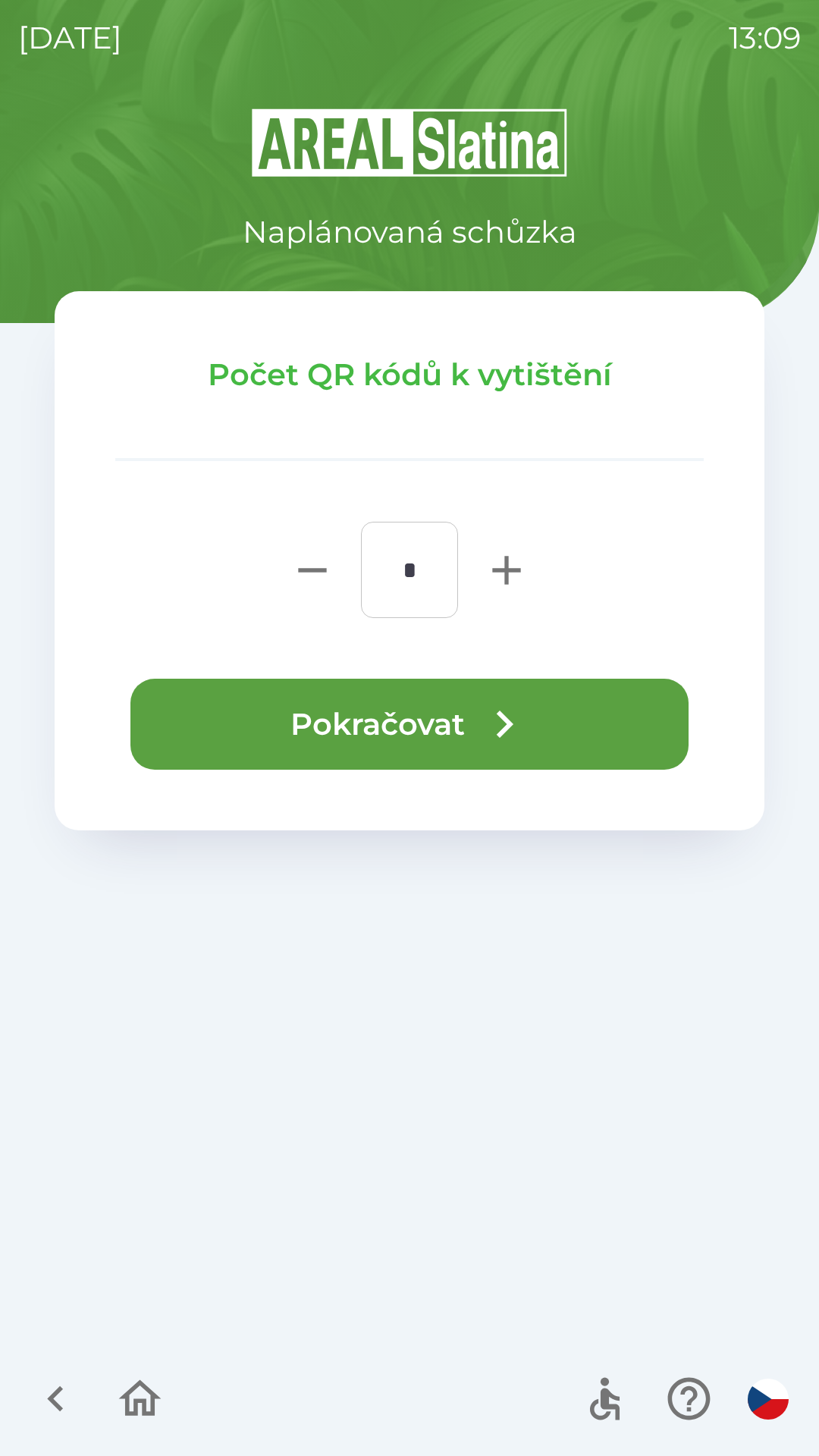
click at [450, 738] on button "Pokračovat" at bounding box center [410, 724] width 558 height 91
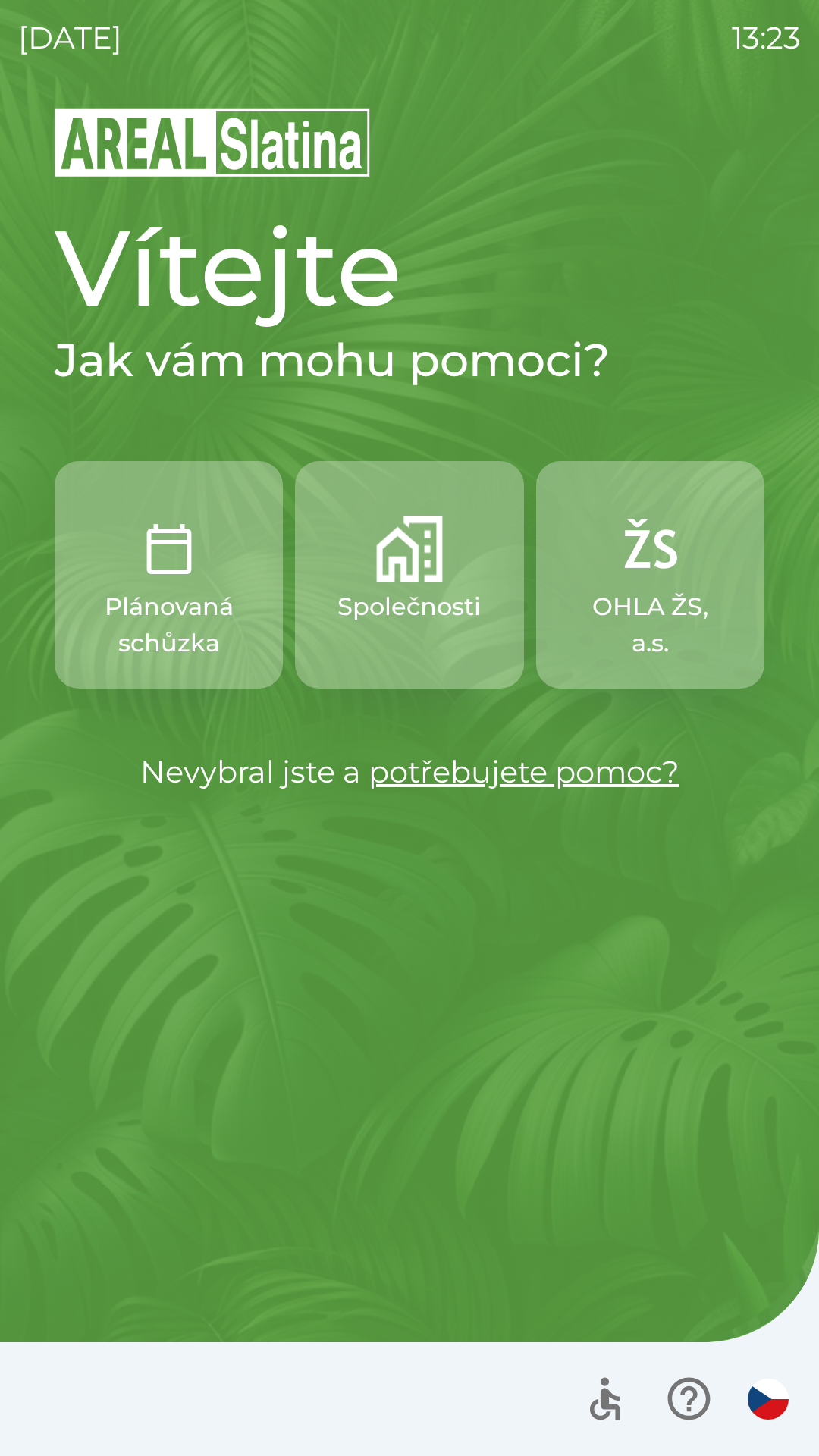
click at [416, 640] on button "Společnosti" at bounding box center [409, 575] width 228 height 228
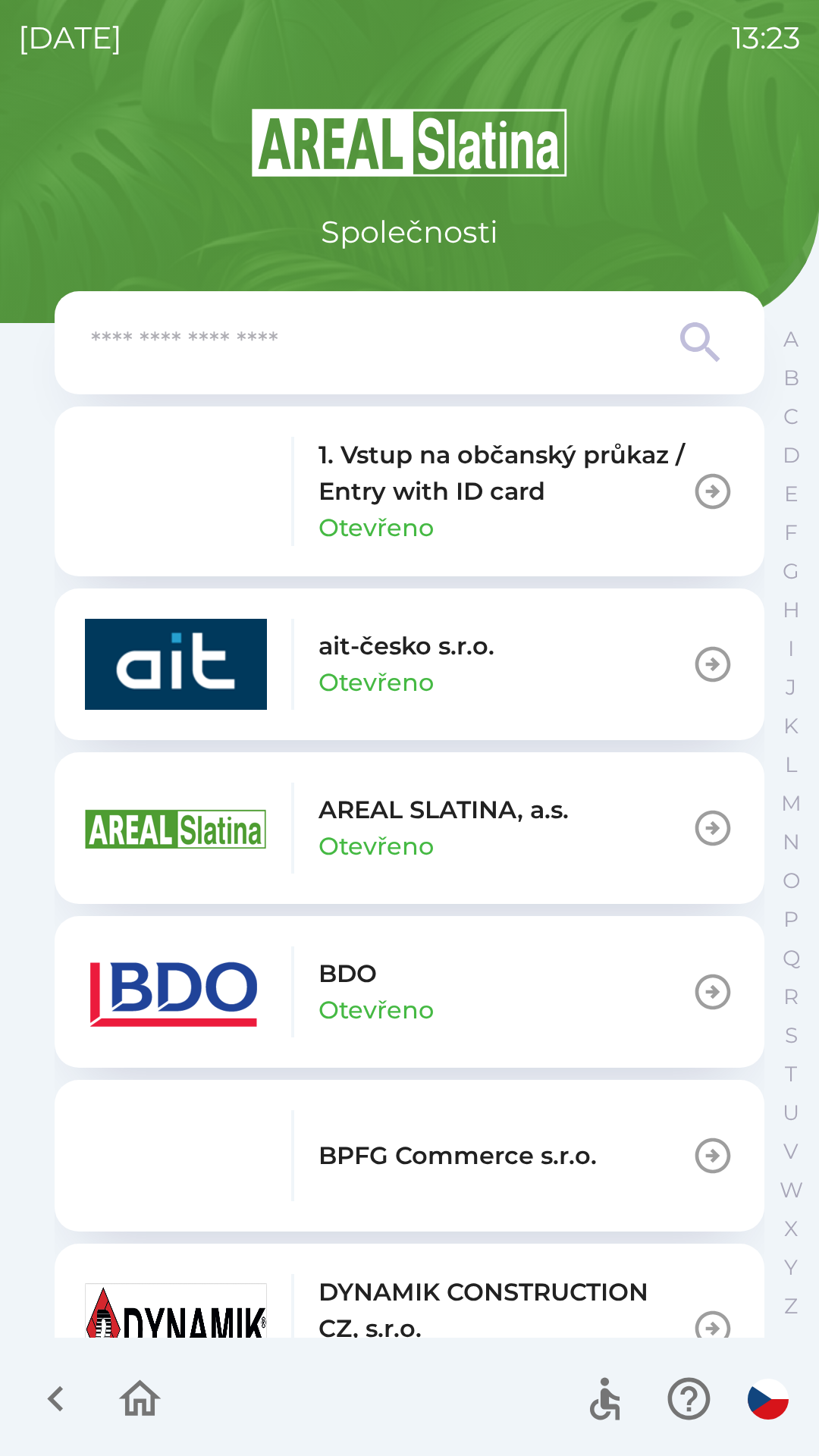
click at [462, 975] on button "BDO Otevřeno" at bounding box center [409, 992] width 710 height 151
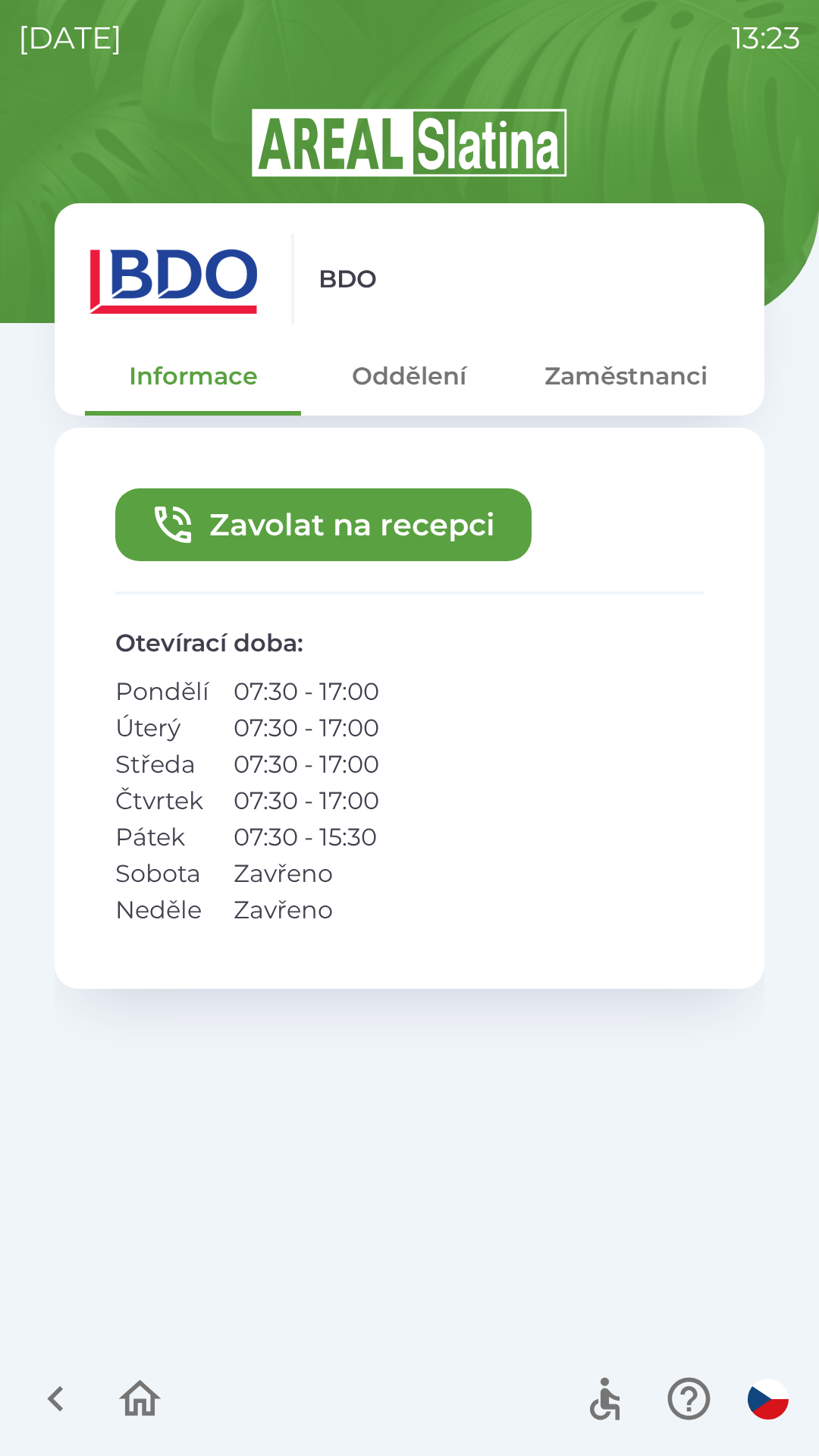
click at [83, 1388] on button "button" at bounding box center [55, 1398] width 63 height 63
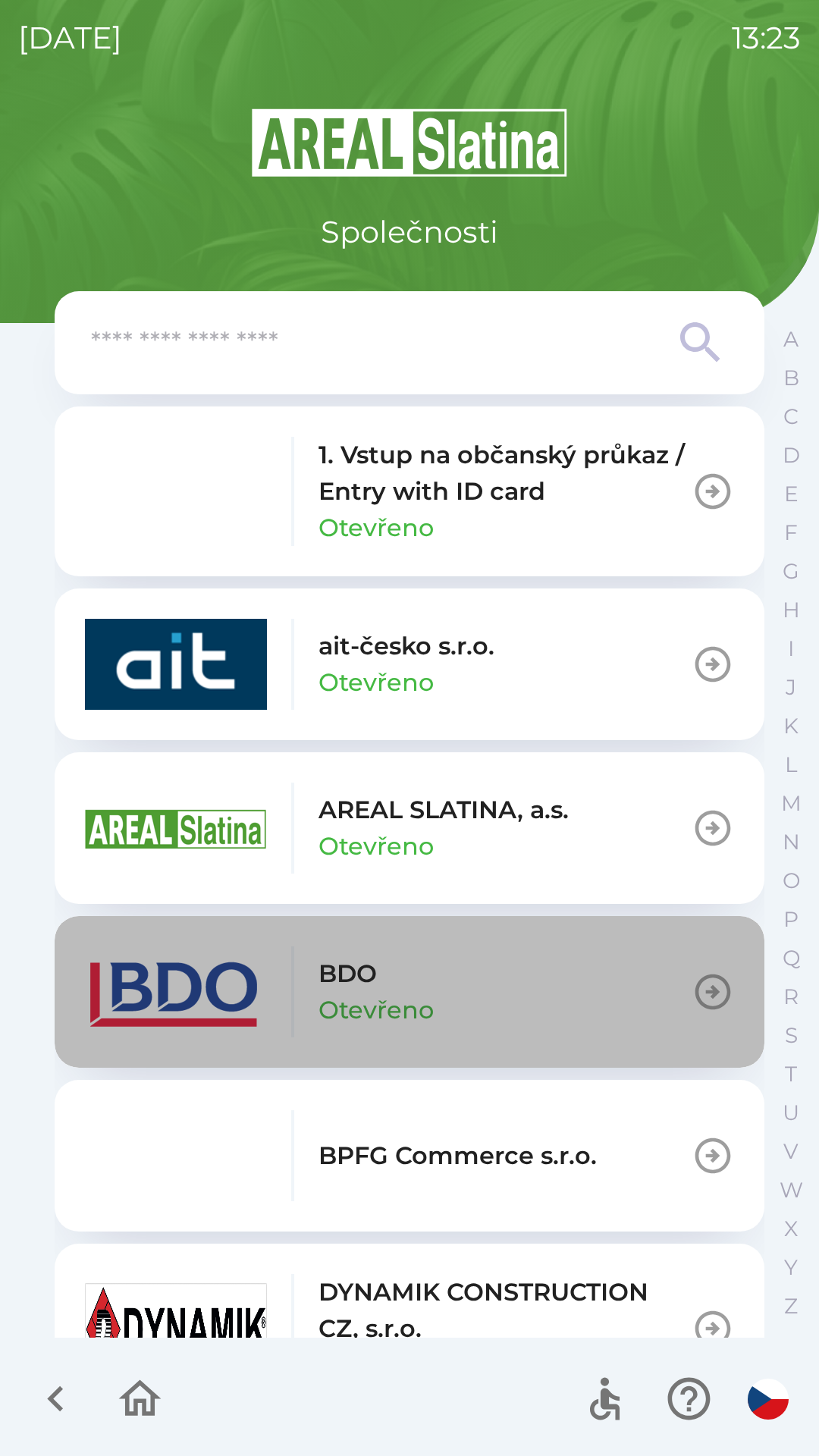
click at [695, 1002] on icon "button" at bounding box center [713, 991] width 42 height 42
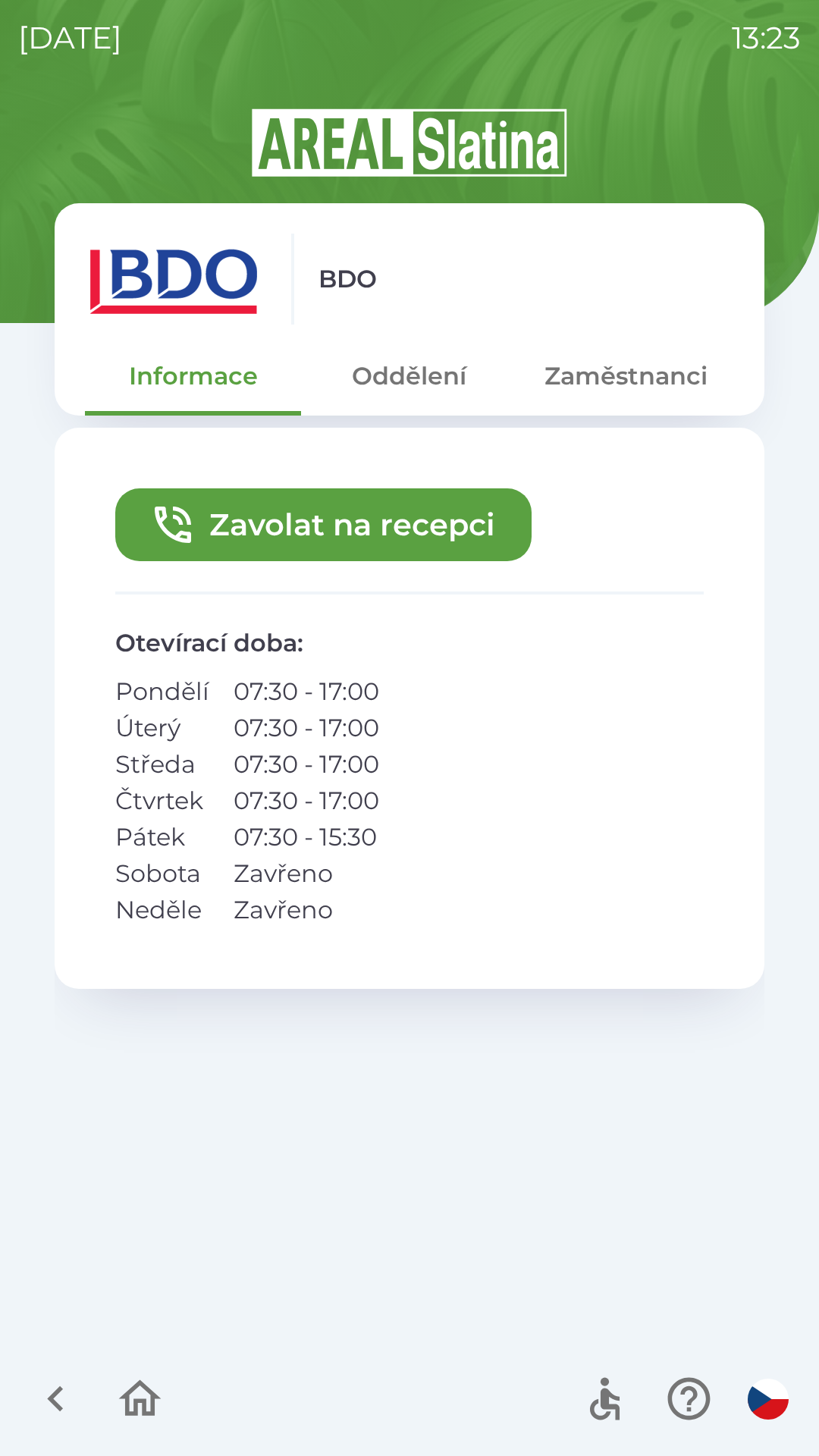
click at [61, 1398] on icon "button" at bounding box center [55, 1399] width 50 height 50
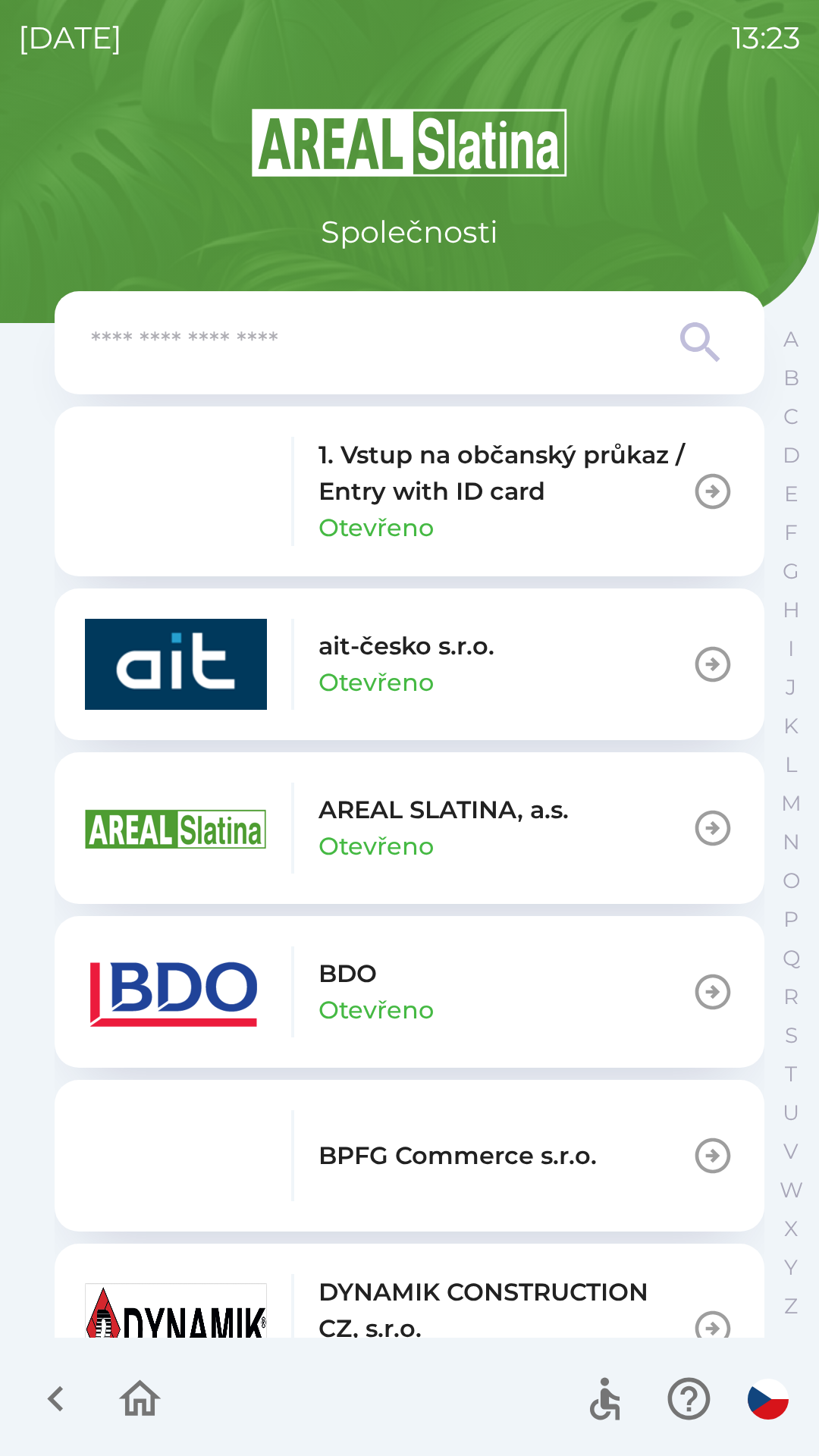
click at [57, 1398] on icon "button" at bounding box center [55, 1399] width 50 height 50
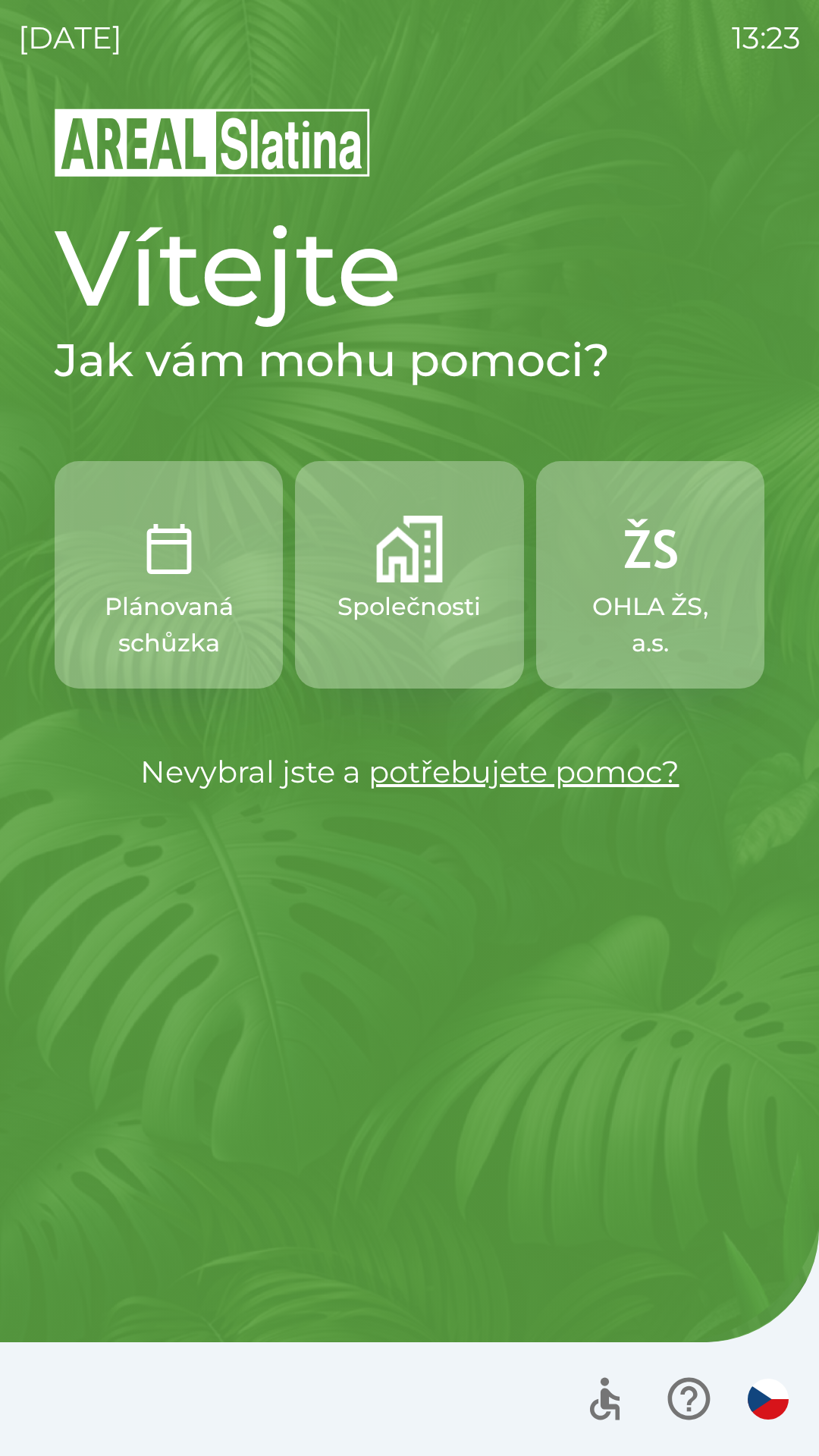
click at [418, 620] on p "Společnosti" at bounding box center [408, 606] width 143 height 36
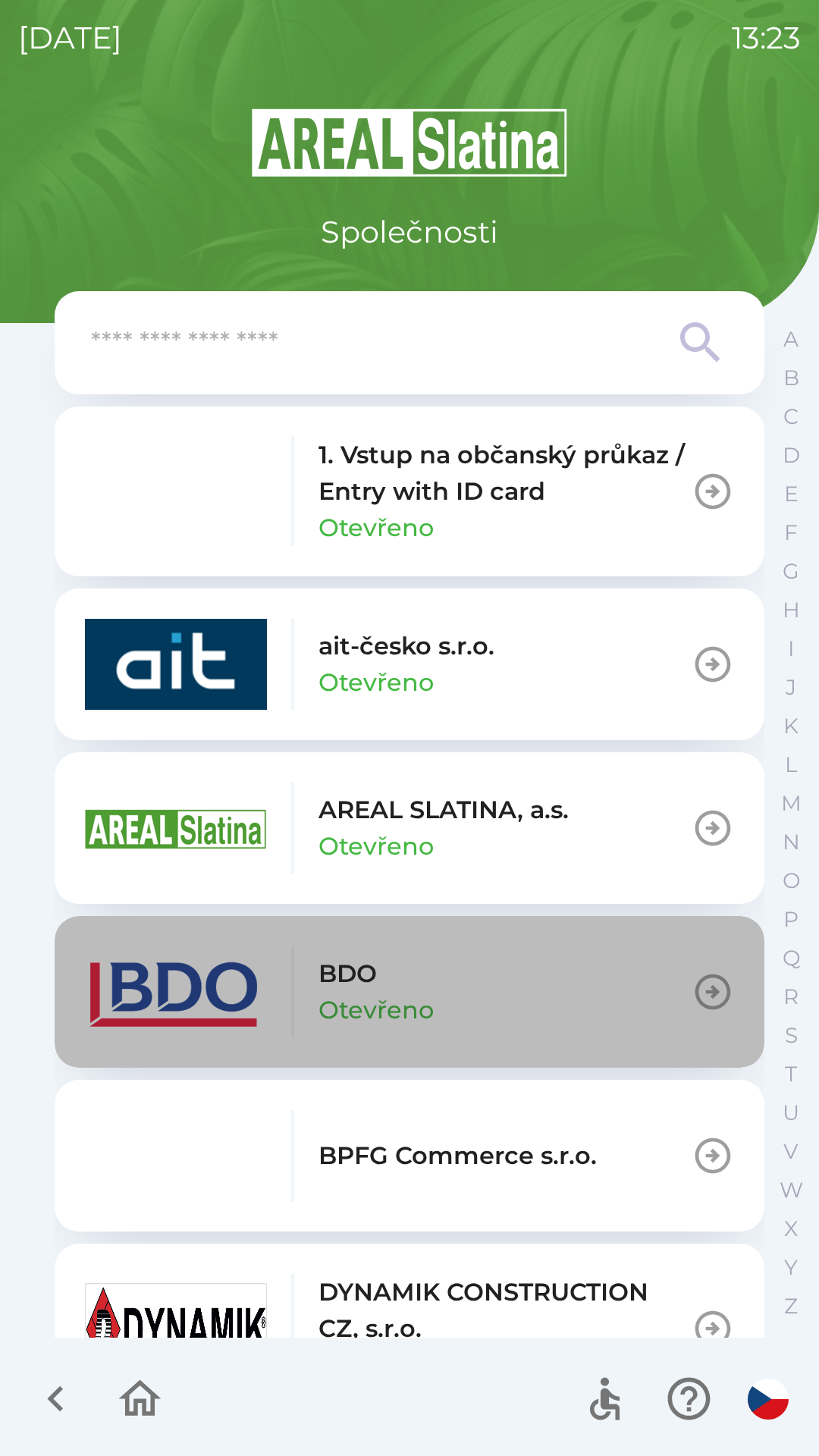
click at [430, 979] on div "BDO Otevřeno" at bounding box center [375, 992] width 115 height 73
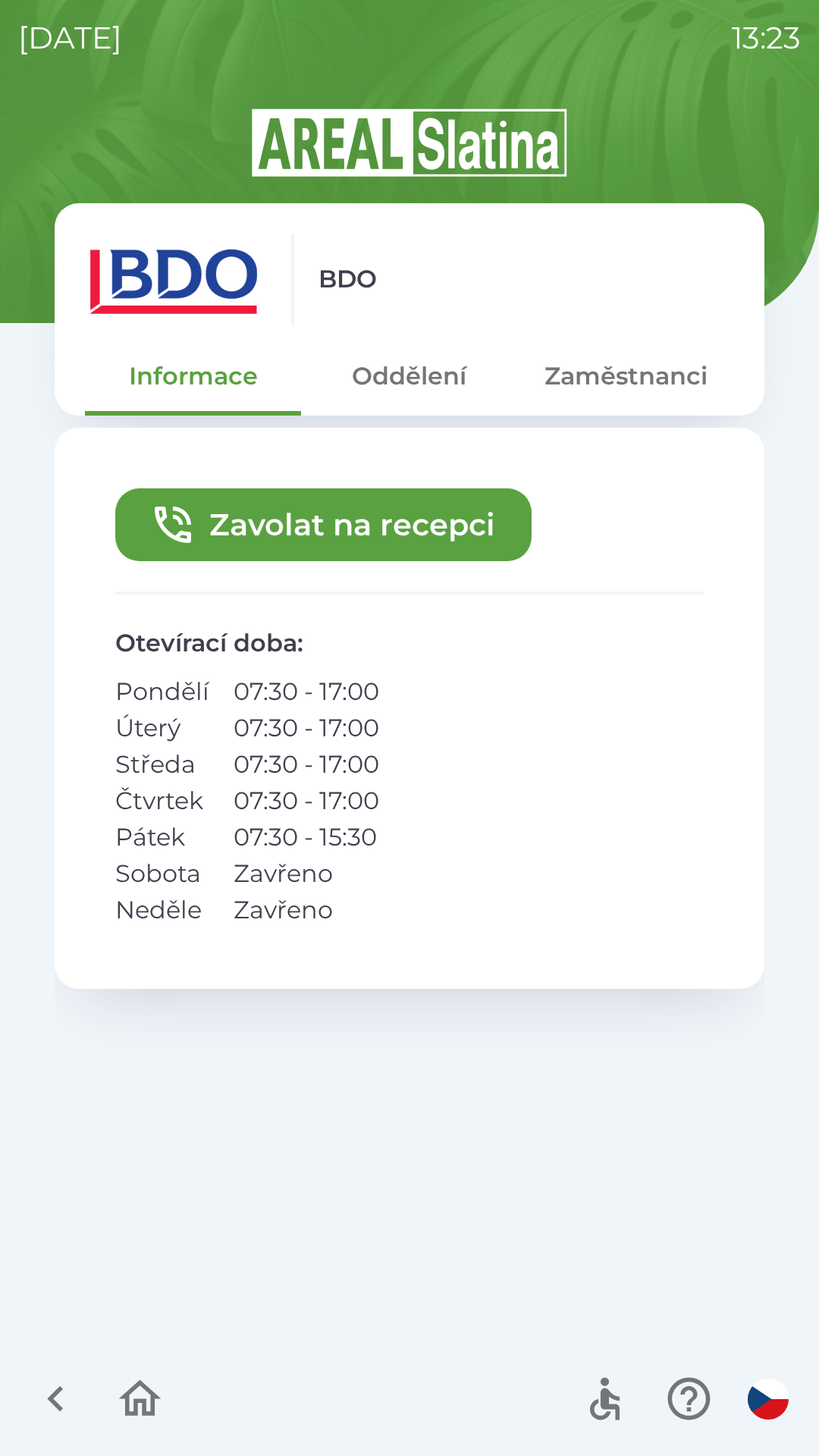
click at [415, 512] on button "Zavolat na recepci" at bounding box center [323, 525] width 417 height 73
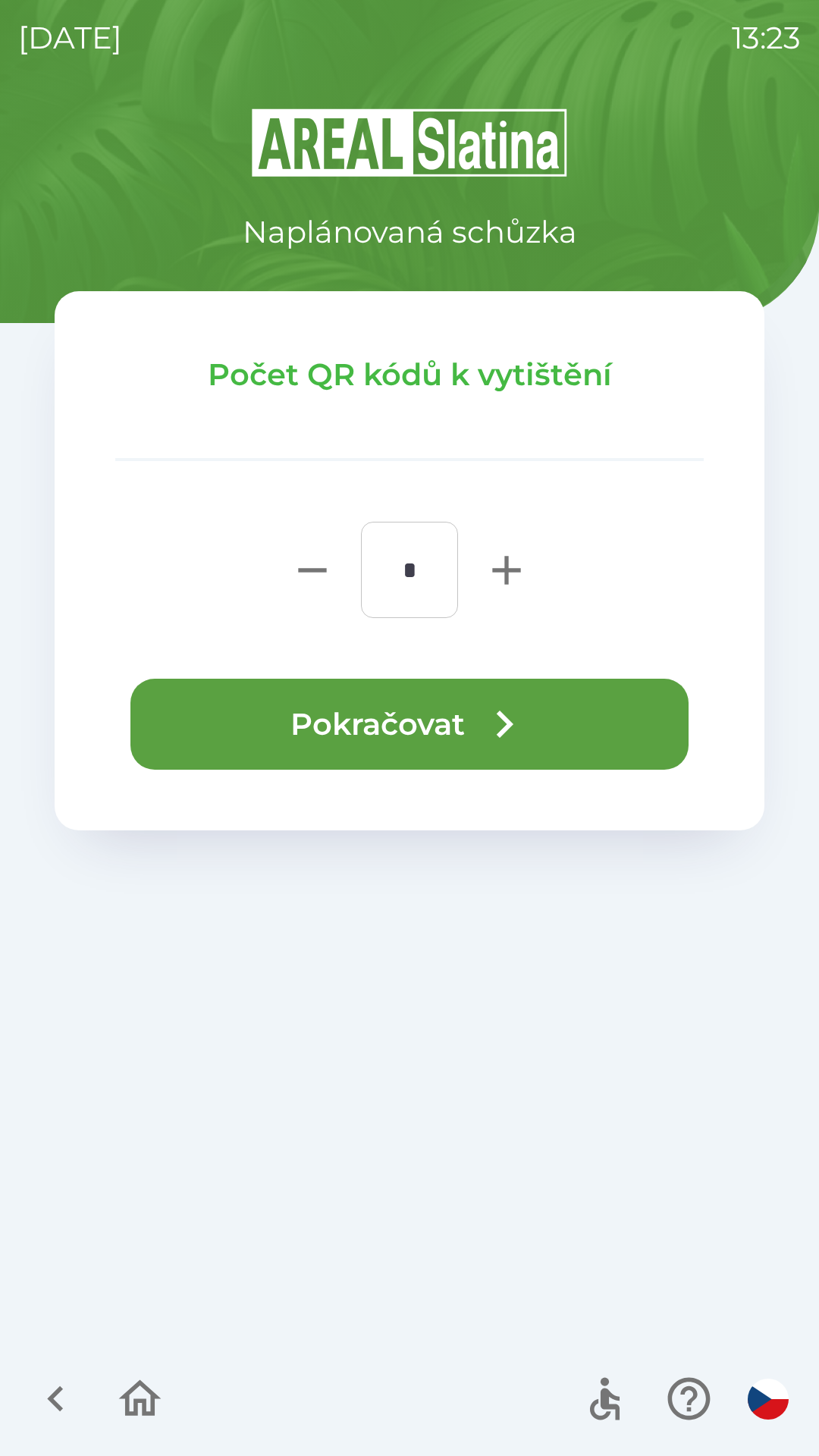
click at [522, 560] on icon "button" at bounding box center [506, 571] width 49 height 49
type input "*"
click at [450, 723] on button "Pokračovat" at bounding box center [410, 724] width 558 height 91
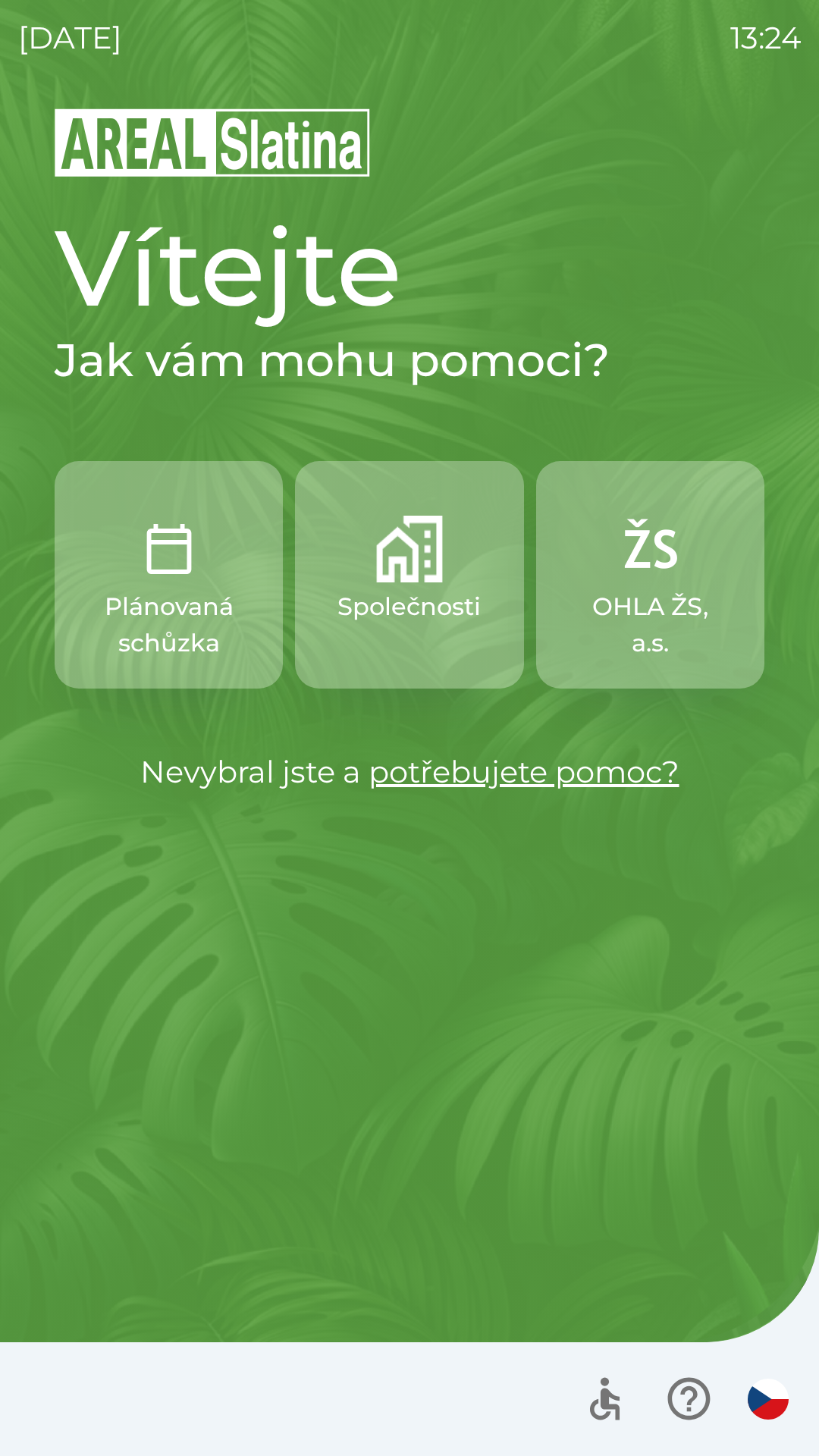
click at [430, 589] on p "Společnosti" at bounding box center [408, 606] width 143 height 36
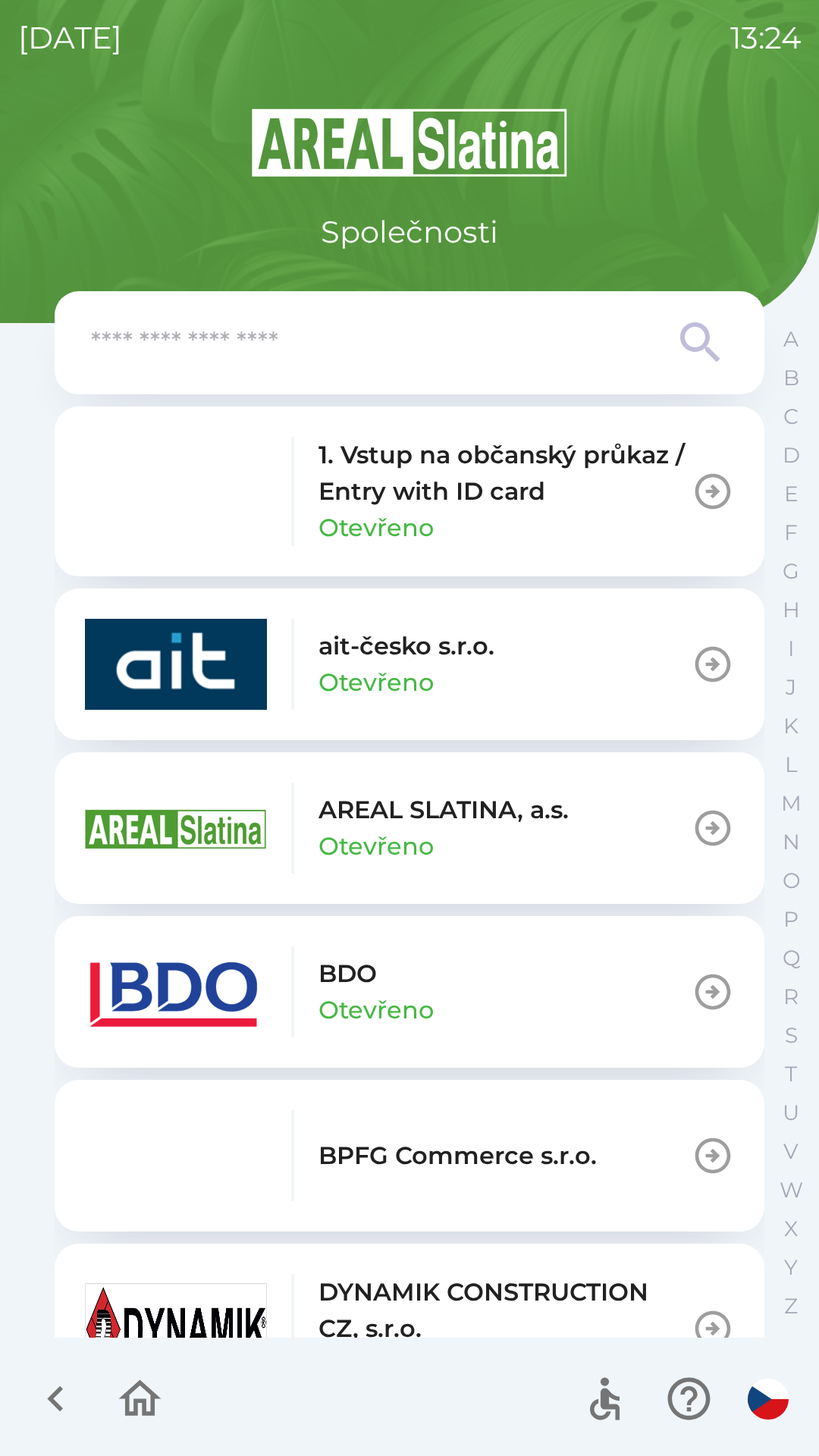
click at [419, 810] on p "AREAL SLATINA, a.s." at bounding box center [444, 810] width 250 height 36
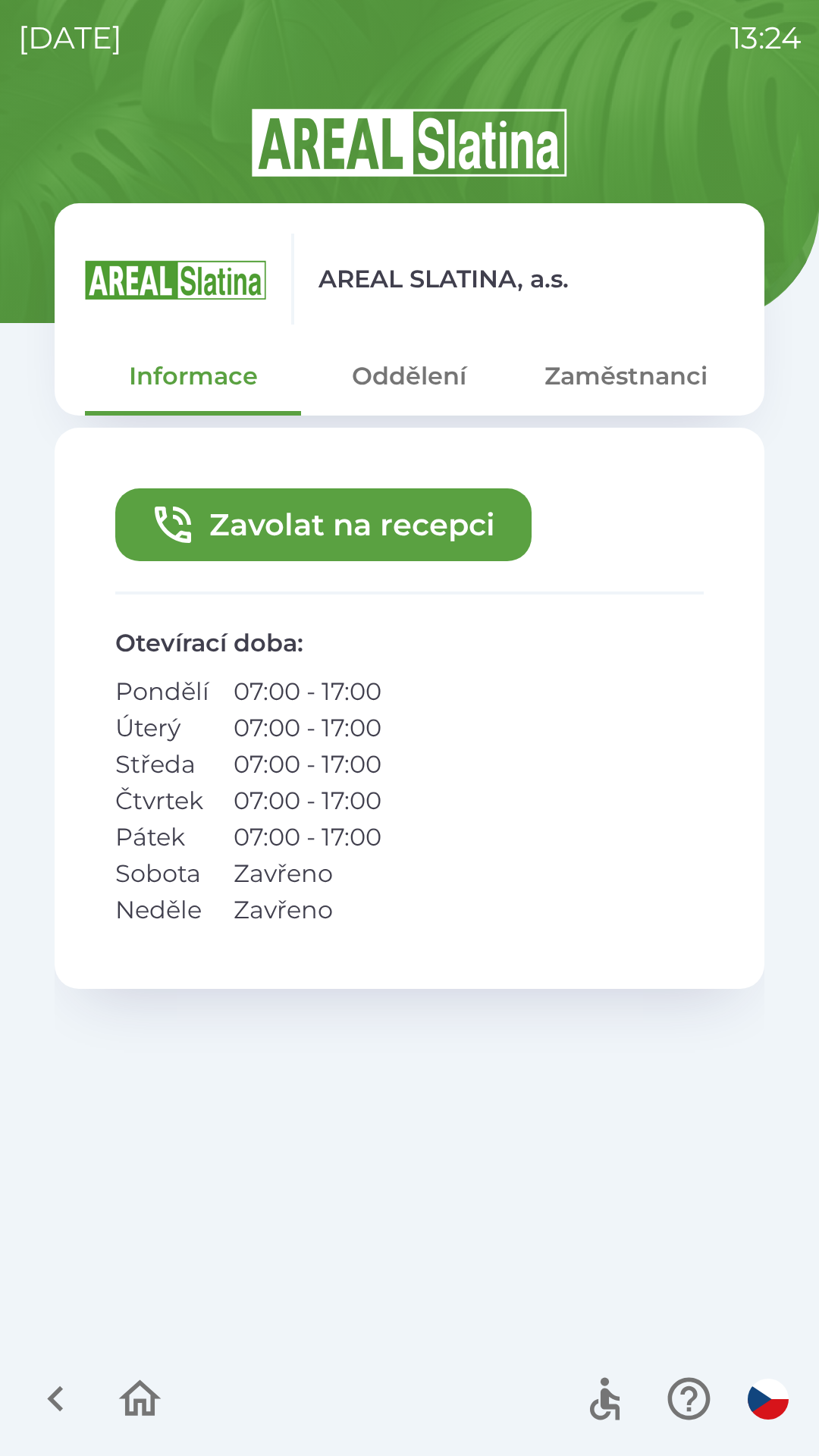
click at [602, 376] on button "Zaměstnanci" at bounding box center [626, 376] width 216 height 54
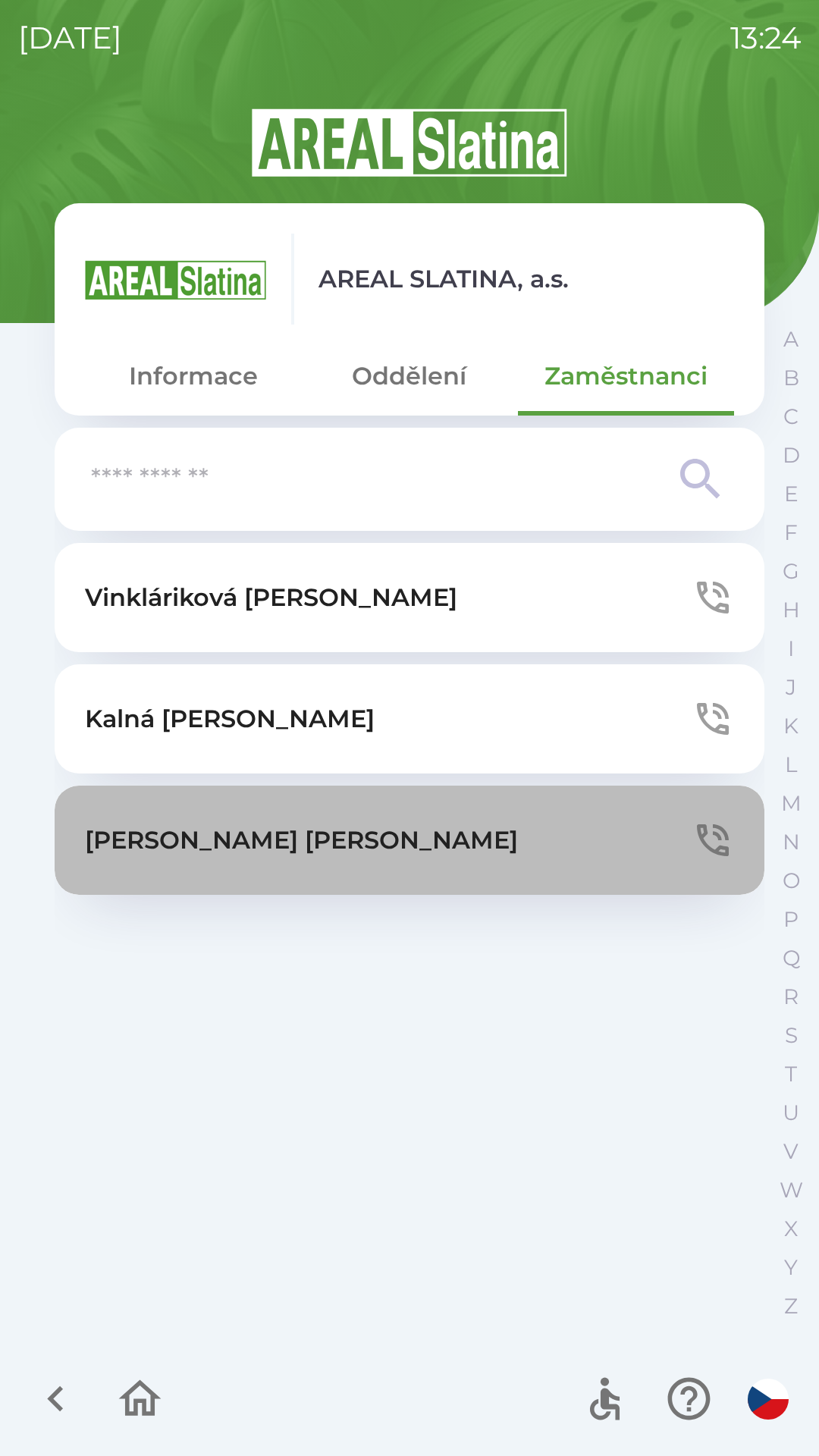
click at [291, 850] on button "[PERSON_NAME]" at bounding box center [409, 840] width 710 height 109
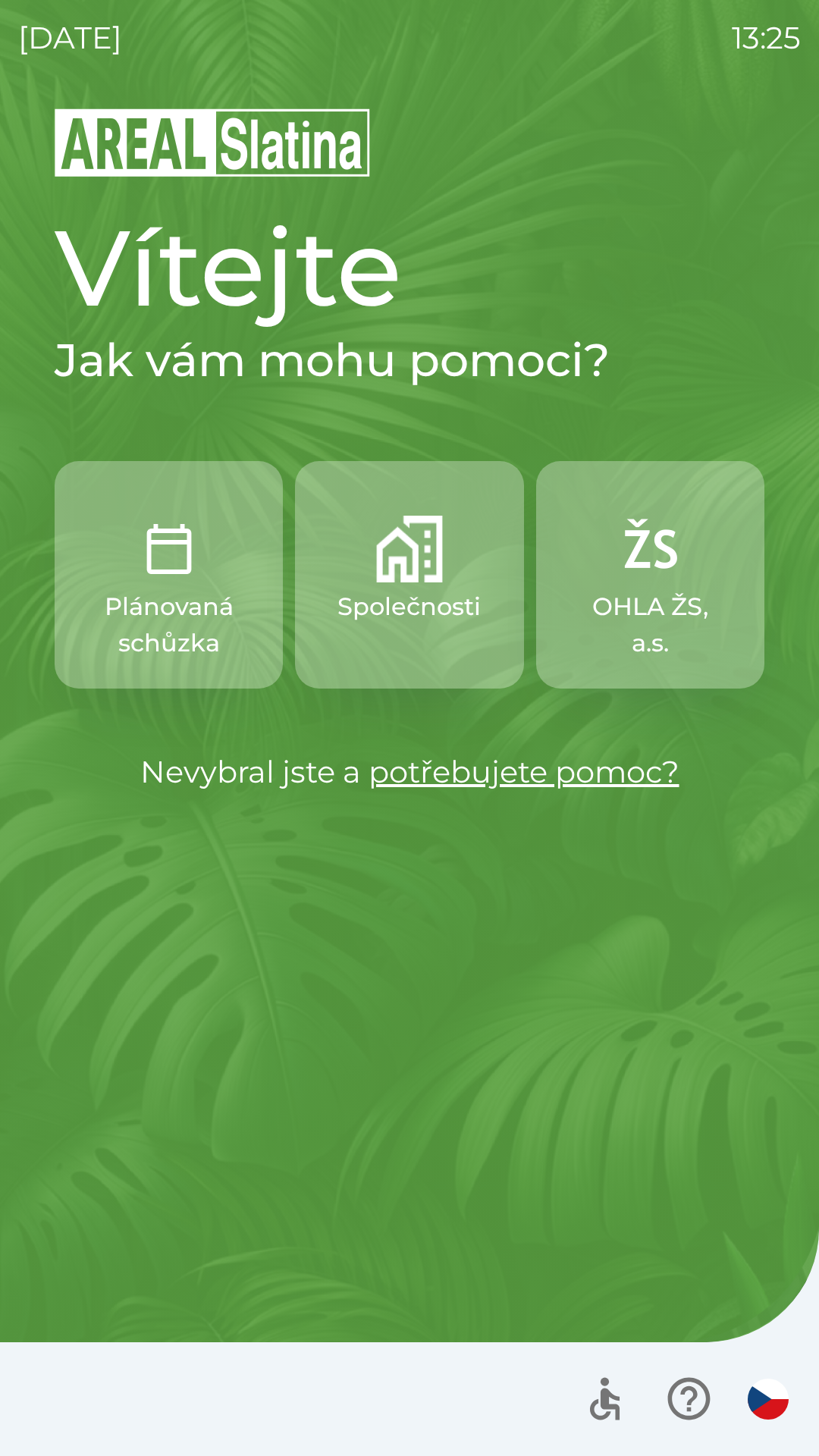
click at [417, 600] on p "Společnosti" at bounding box center [408, 606] width 143 height 36
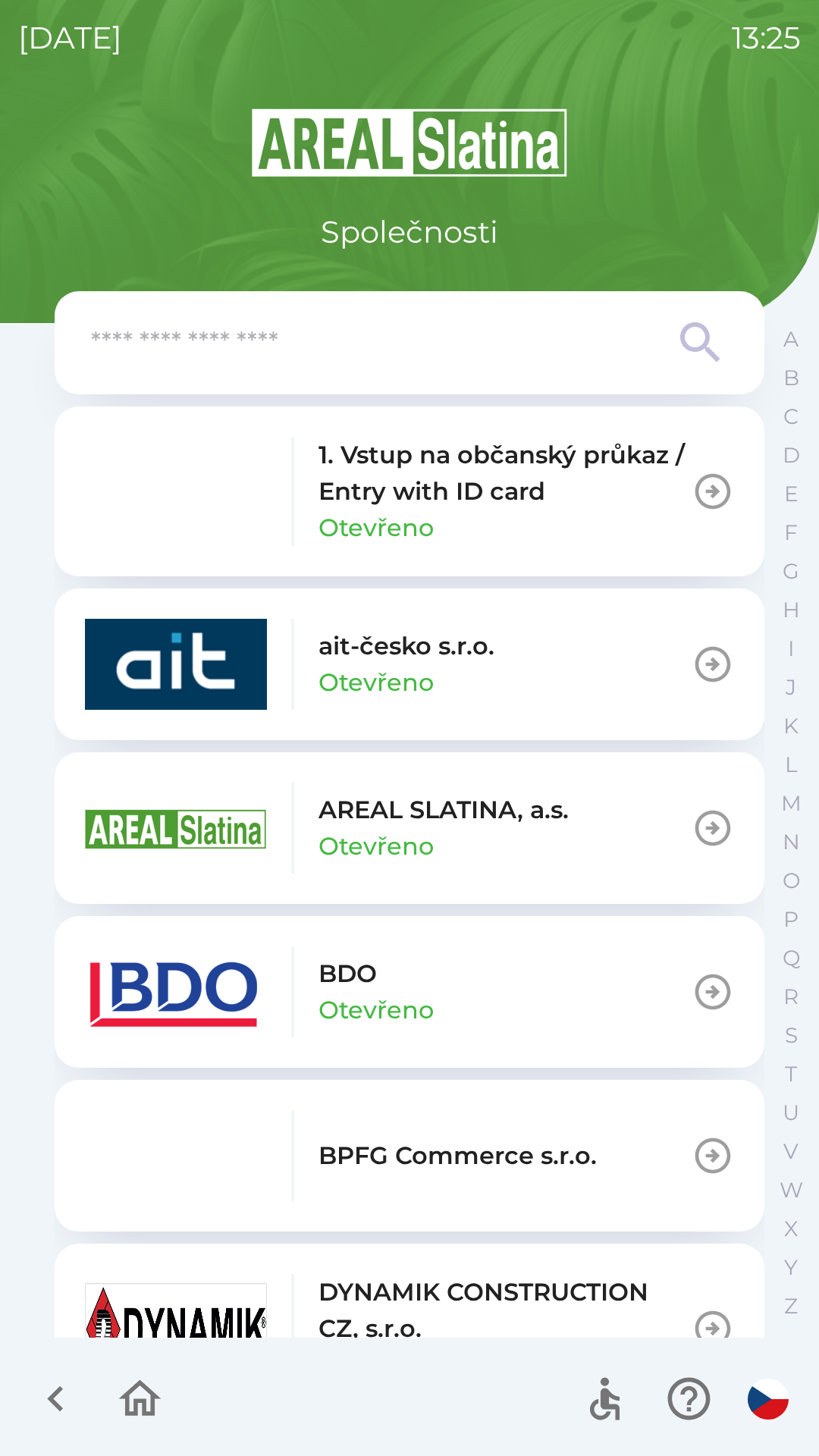
click at [322, 850] on p "Otevřeno" at bounding box center [375, 846] width 115 height 36
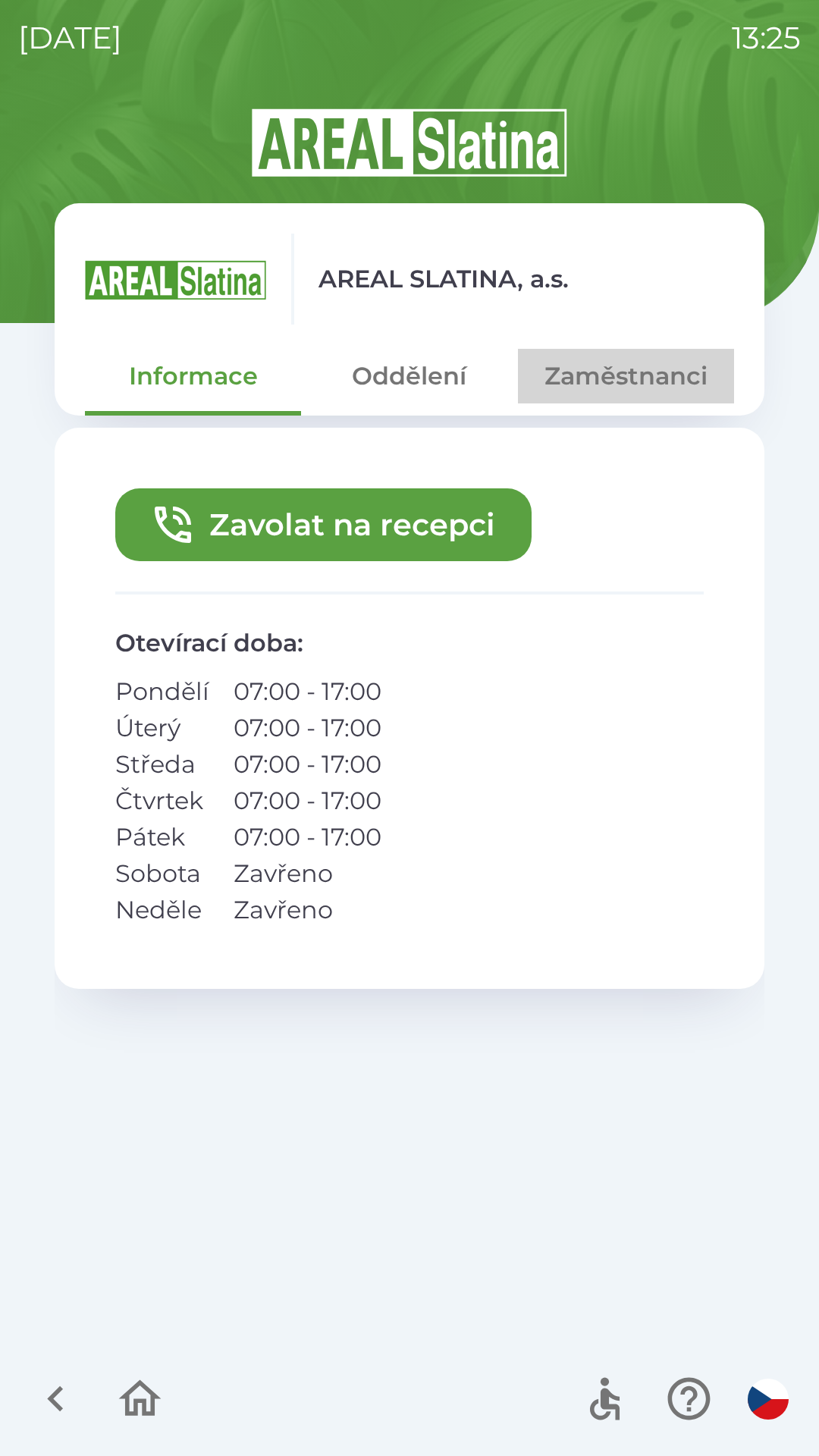
click at [600, 385] on button "Zaměstnanci" at bounding box center [626, 376] width 216 height 54
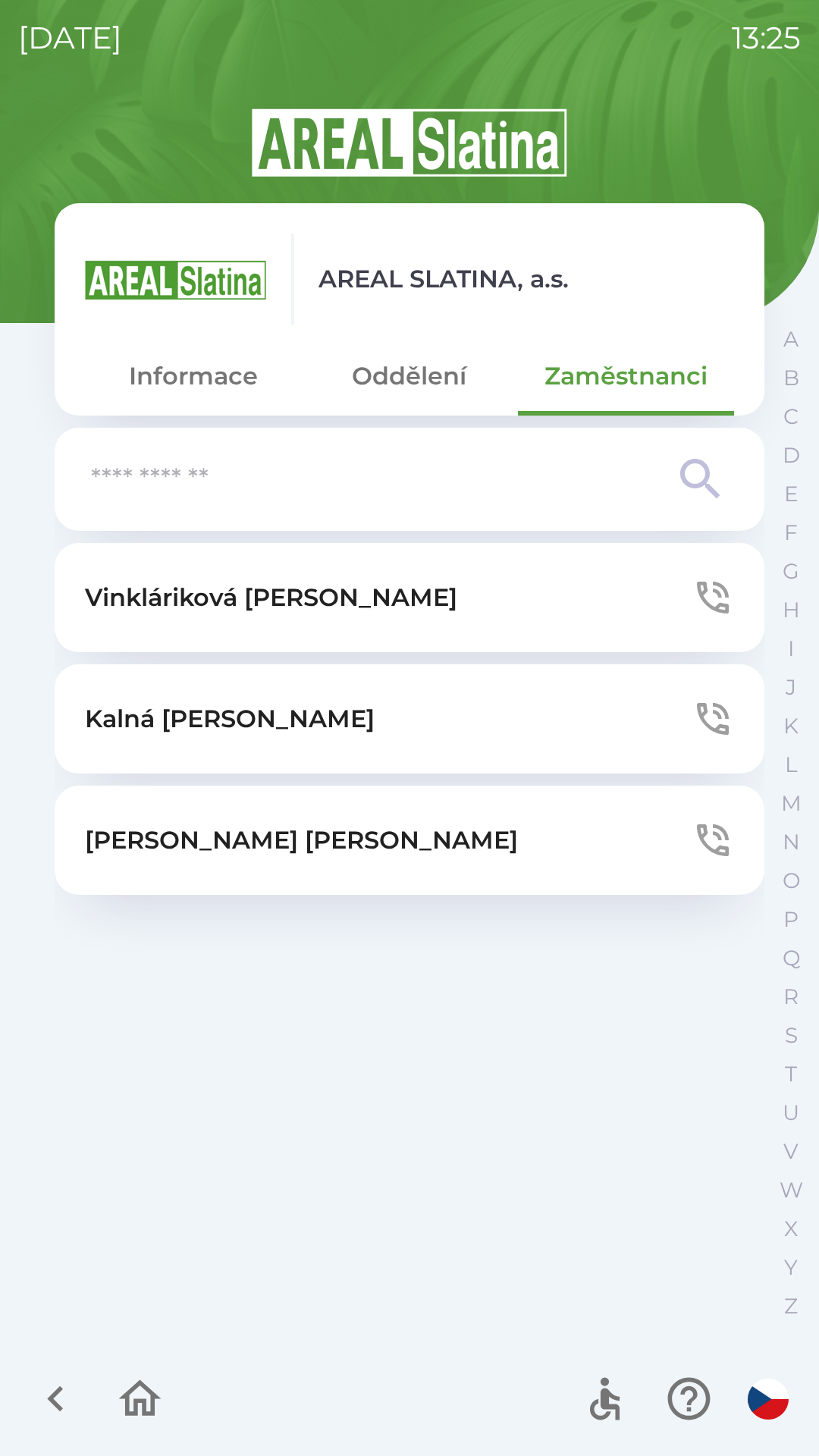
click at [353, 852] on button "[PERSON_NAME]" at bounding box center [409, 840] width 710 height 109
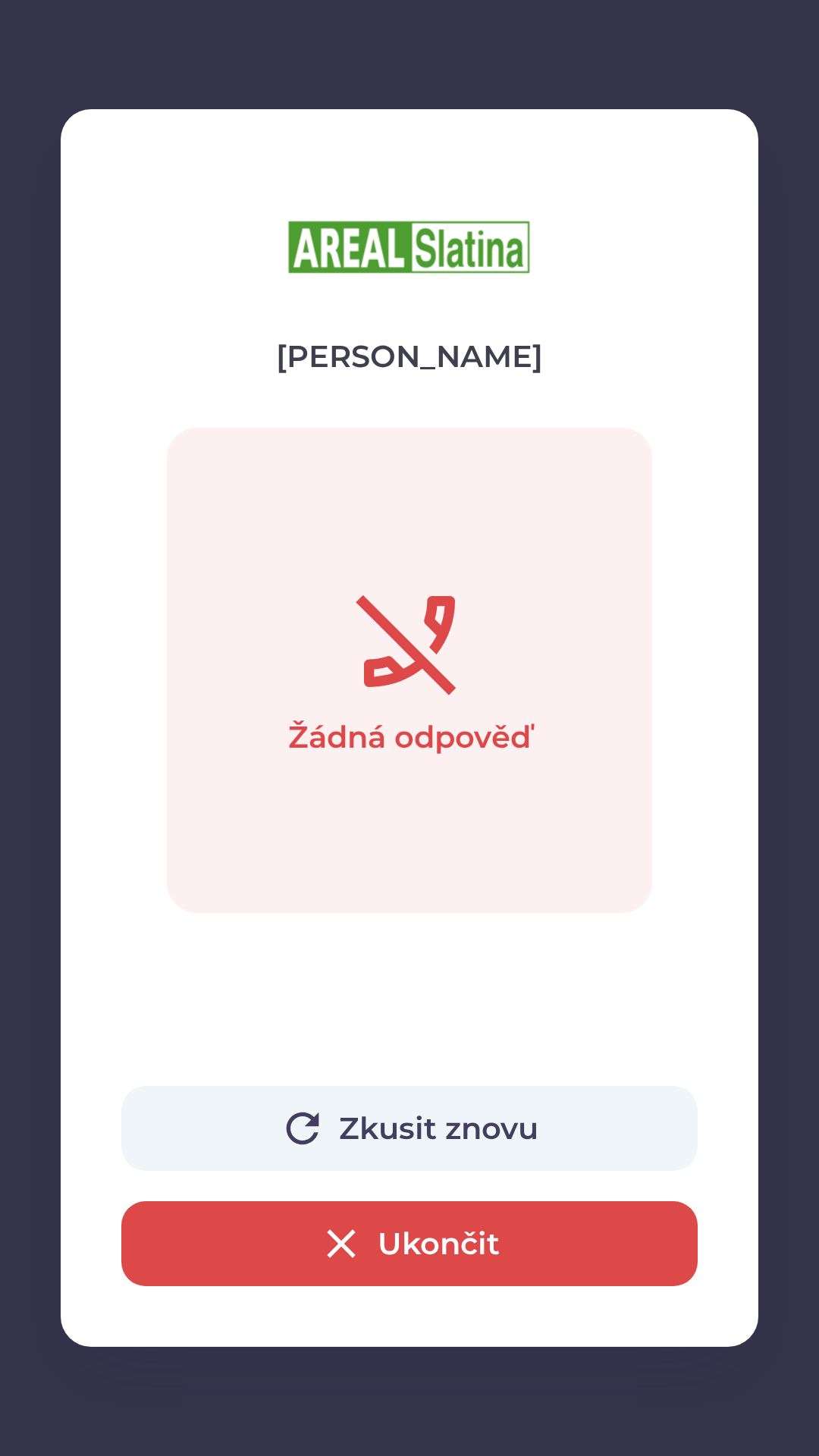
click at [541, 1253] on button "Ukončit" at bounding box center [409, 1243] width 576 height 85
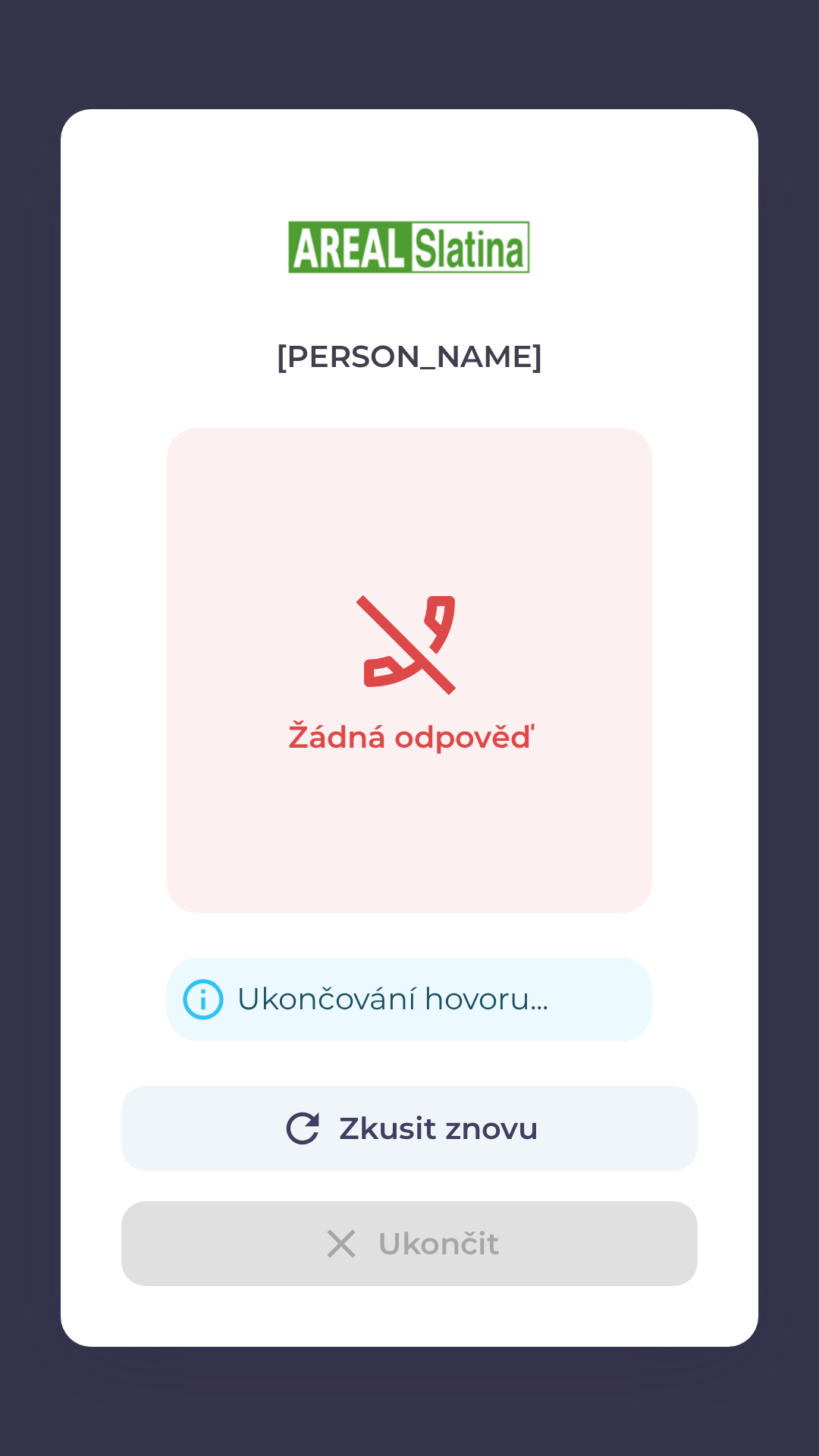
click at [445, 1265] on div "Zkusit znovu Ukončit" at bounding box center [409, 1186] width 576 height 200
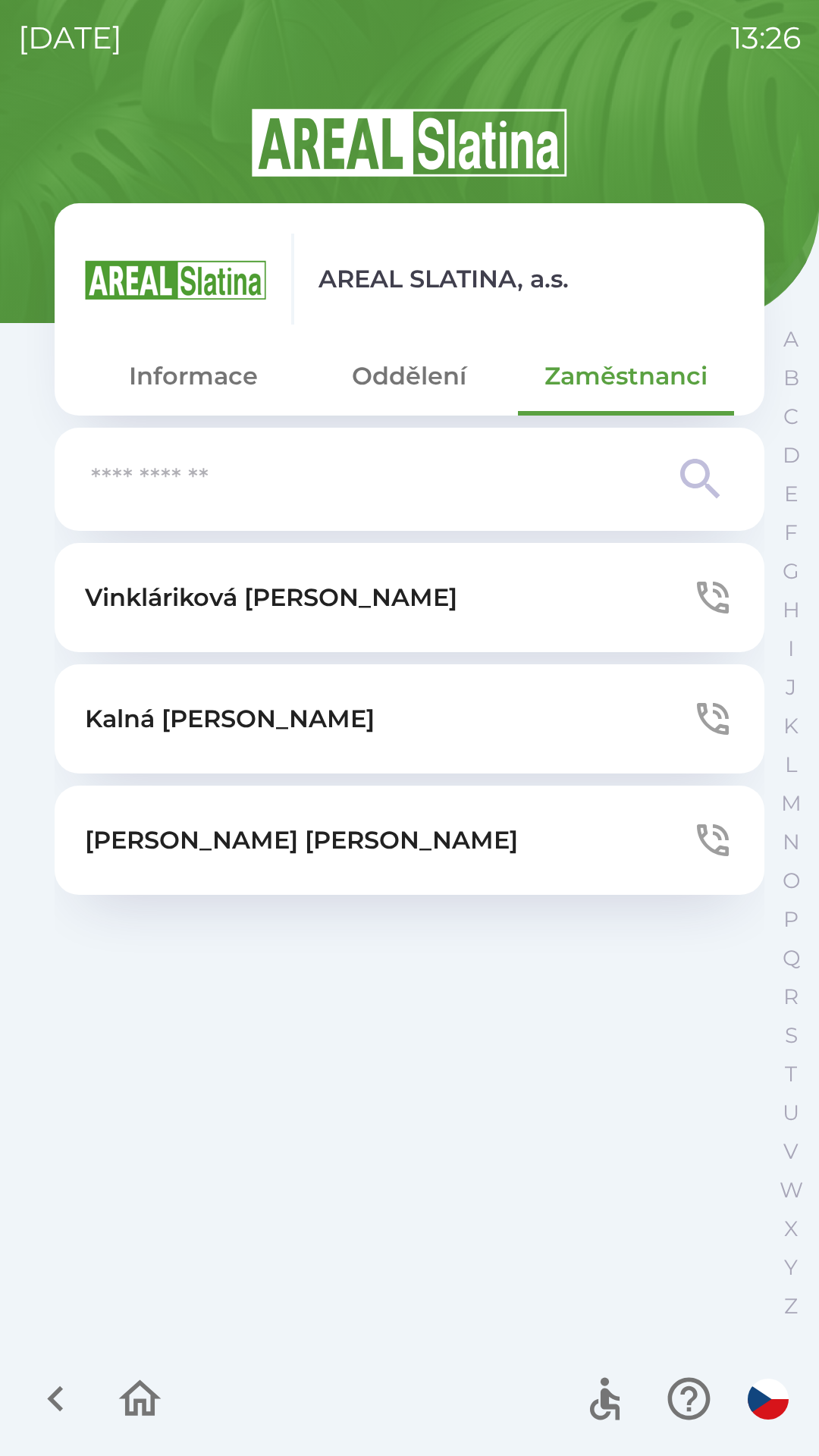
click at [665, 624] on button "Vinkláriková [PERSON_NAME]" at bounding box center [409, 597] width 710 height 109
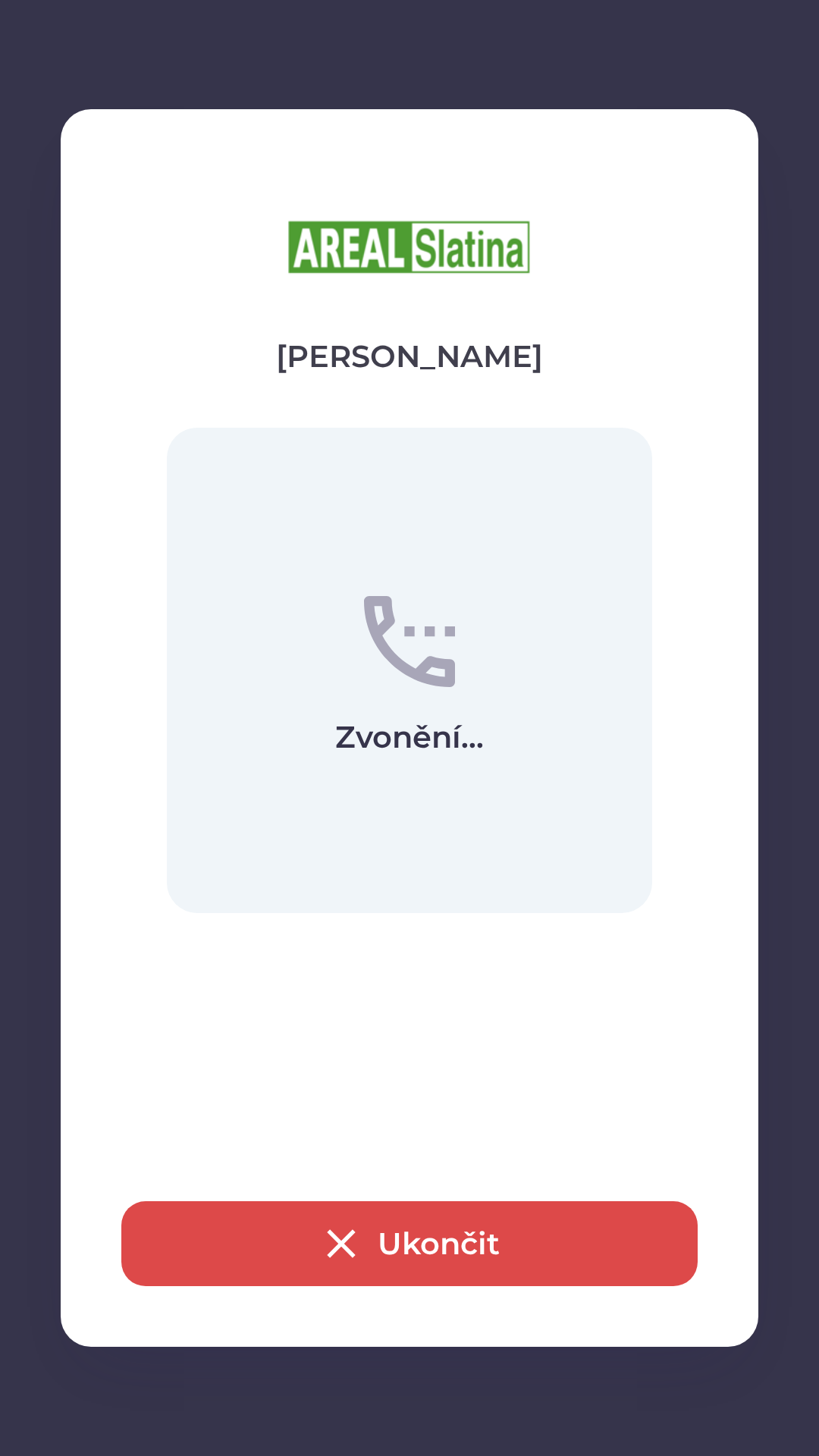
click at [616, 1209] on button "Ukončit" at bounding box center [409, 1243] width 576 height 85
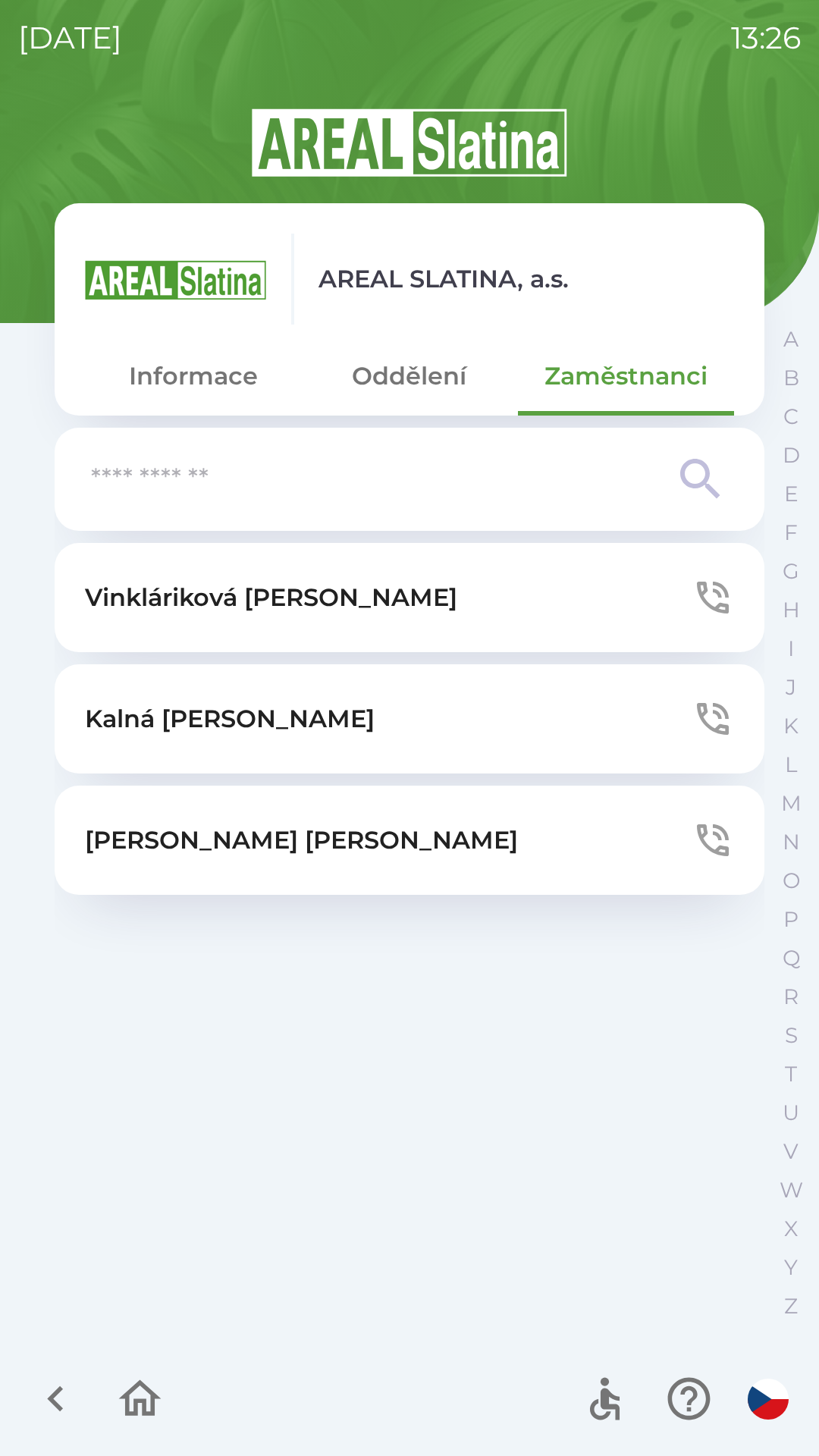
click at [616, 725] on button "[PERSON_NAME]" at bounding box center [409, 718] width 710 height 109
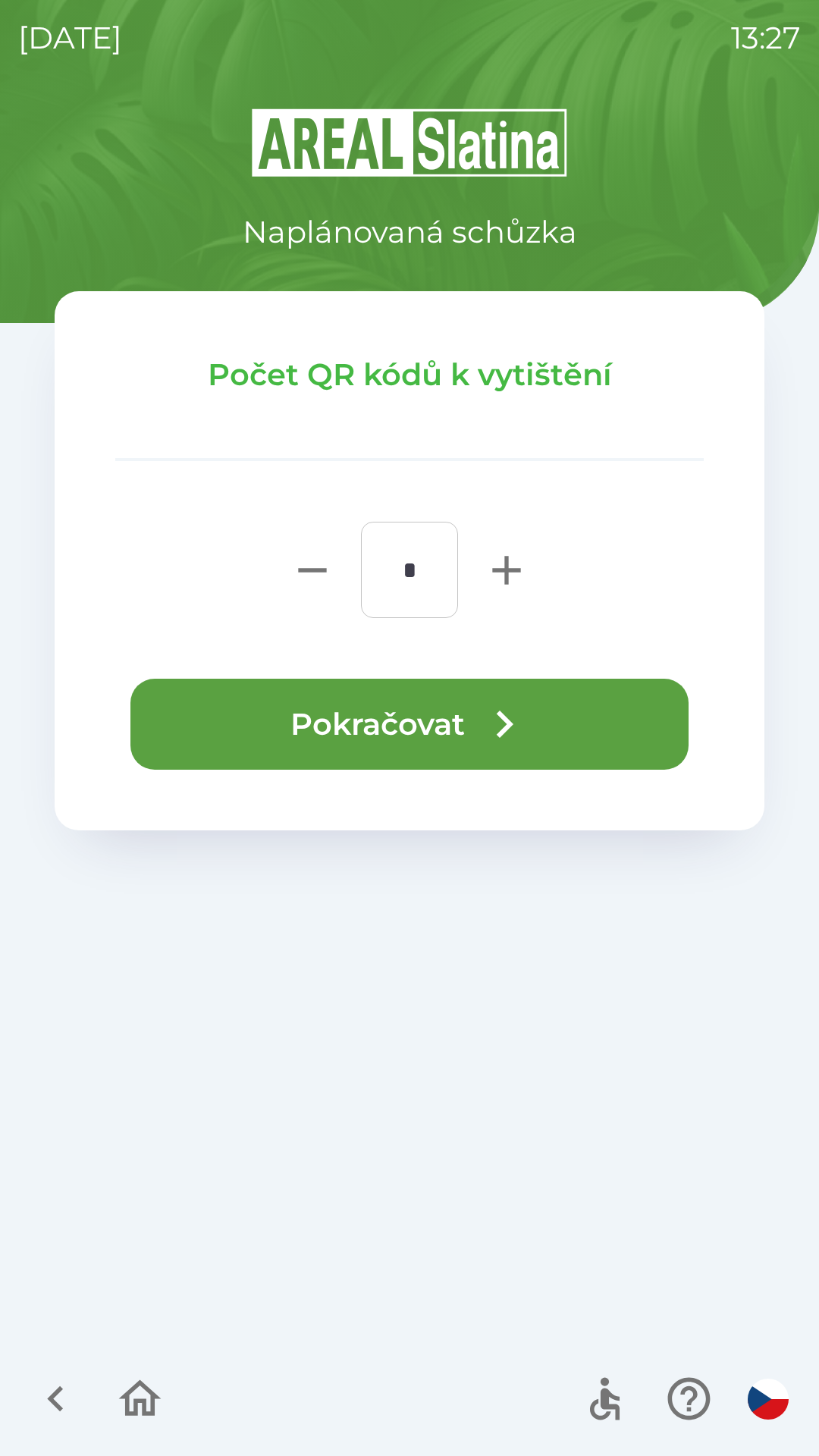
click at [337, 713] on button "Pokračovat" at bounding box center [410, 724] width 558 height 91
